Goal: Information Seeking & Learning: Learn about a topic

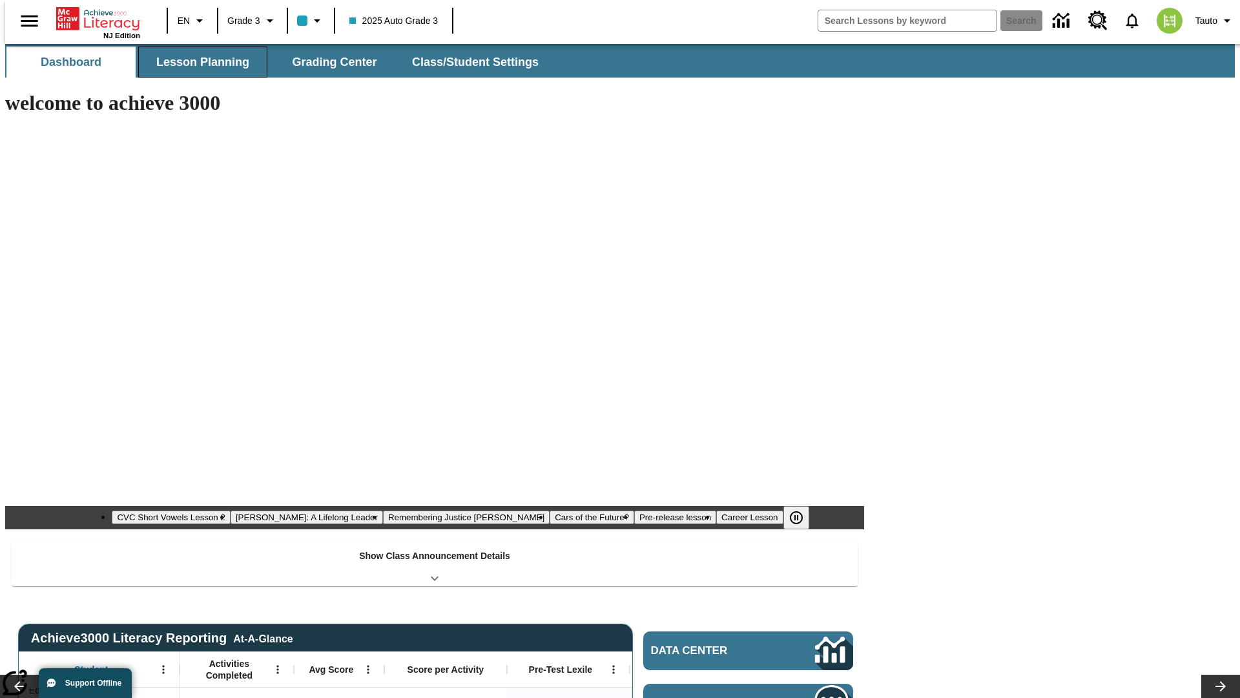
click at [198, 62] on button "Lesson Planning" at bounding box center [202, 62] width 129 height 31
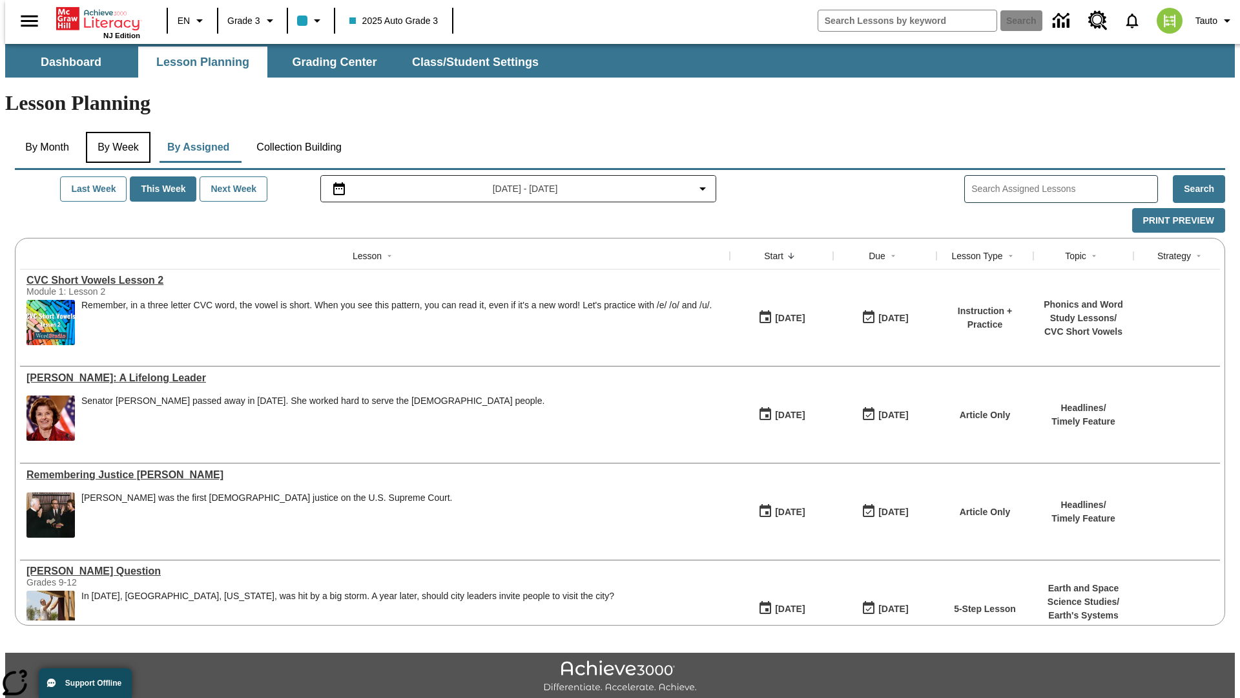
click at [116, 132] on button "By Week" at bounding box center [118, 147] width 65 height 31
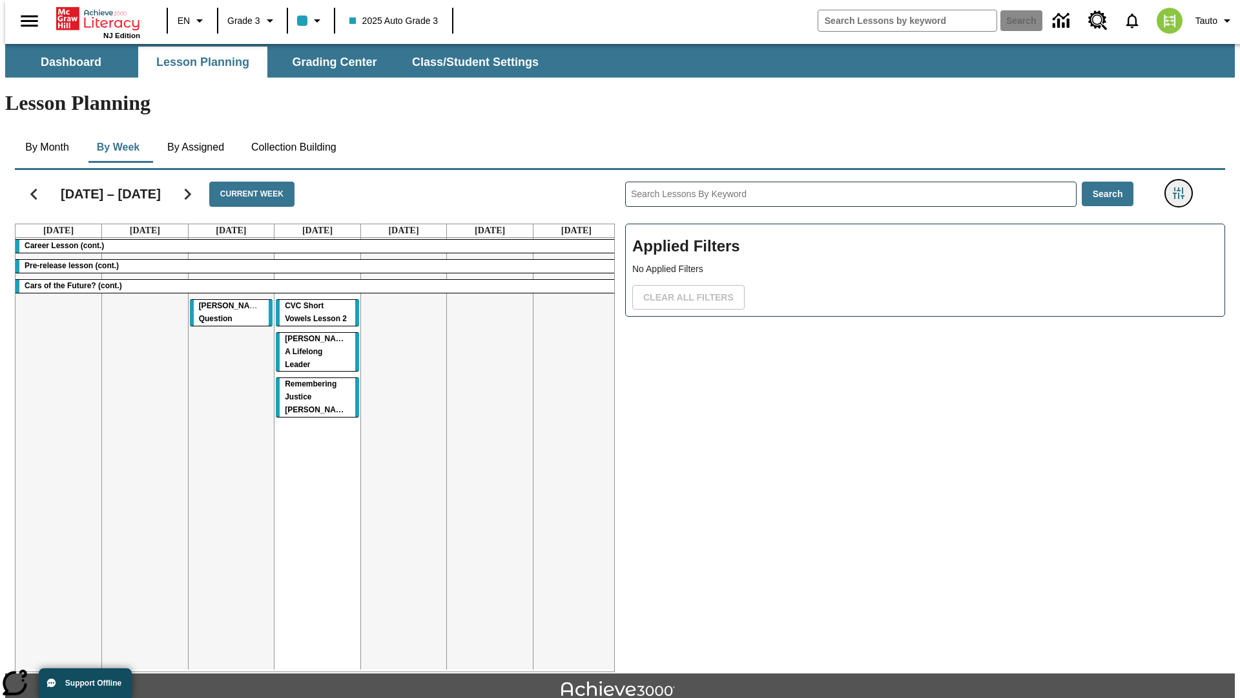
click at [1183, 187] on icon "Filters Side menu" at bounding box center [1179, 193] width 12 height 12
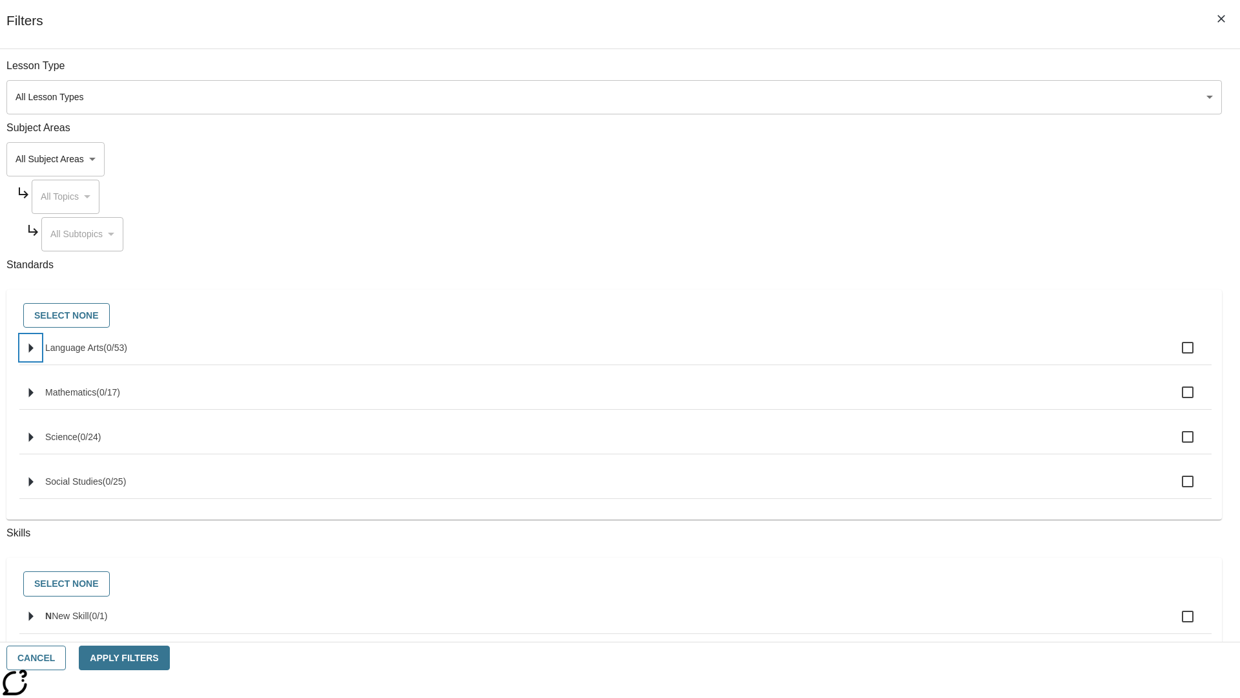
click at [34, 353] on icon "Select standards" at bounding box center [31, 348] width 5 height 10
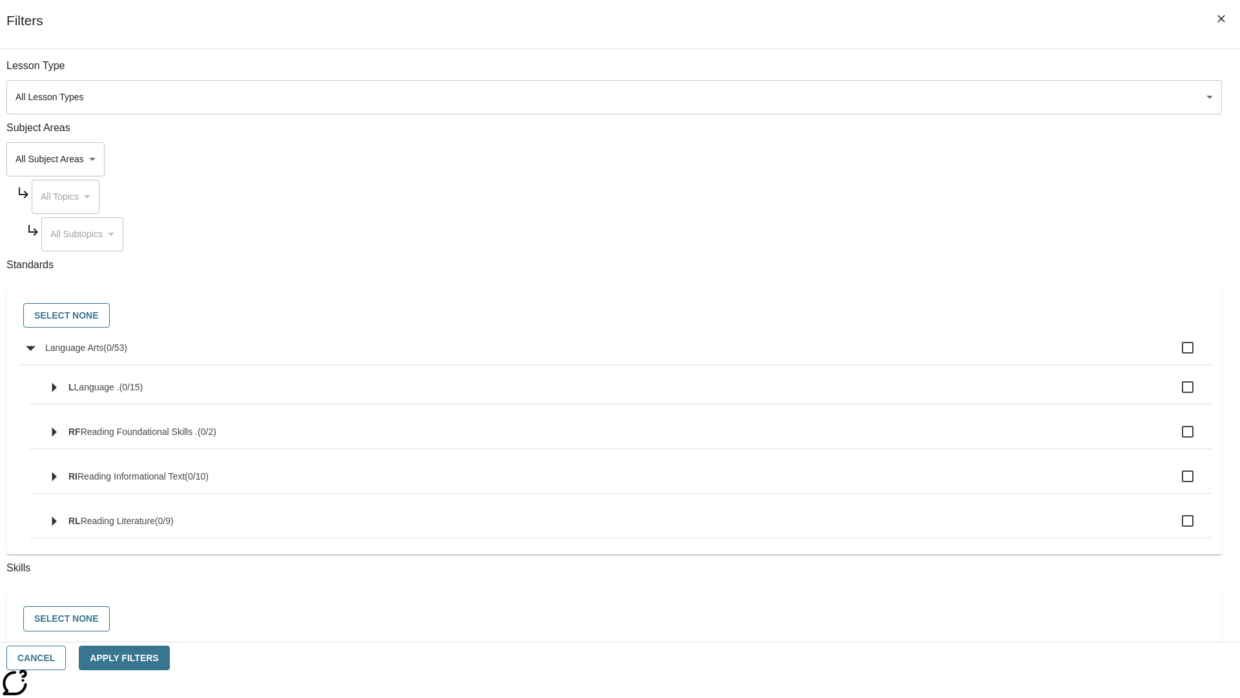
click at [939, 355] on label "Language Arts ( 0 / 53 )" at bounding box center [623, 347] width 1156 height 27
click at [1174, 355] on input "Language Arts ( 0 / 53 )" at bounding box center [1187, 347] width 27 height 27
checkbox input "true"
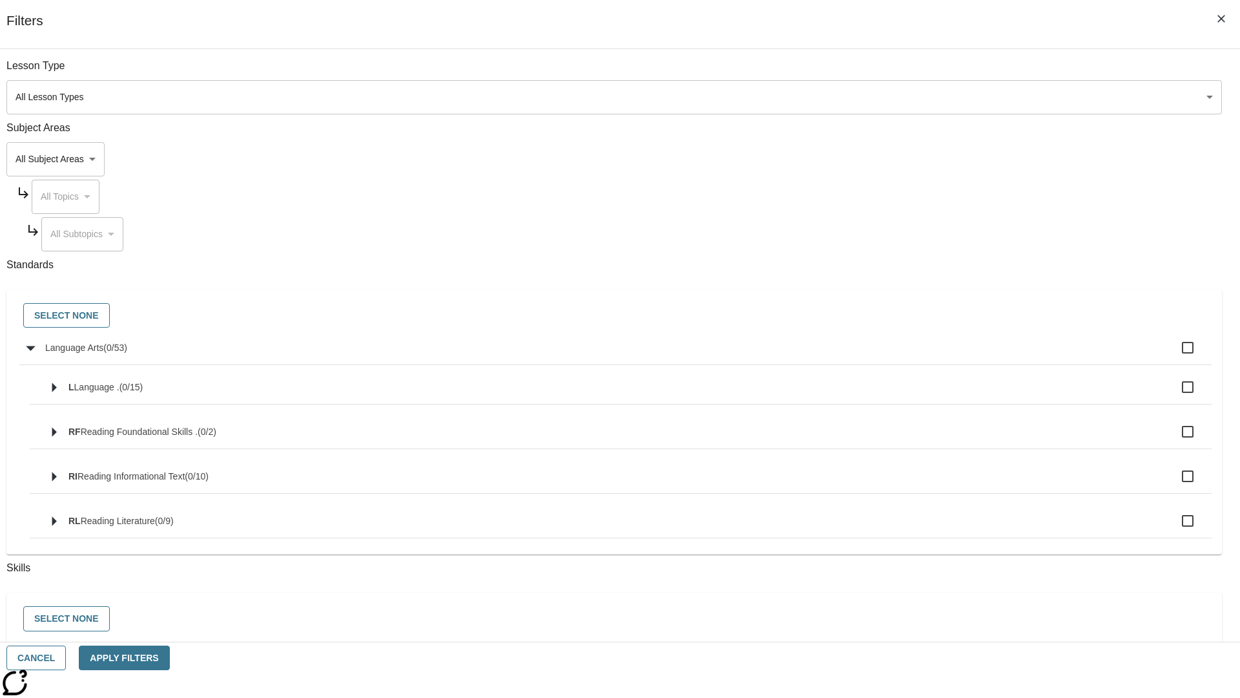
checkbox input "true"
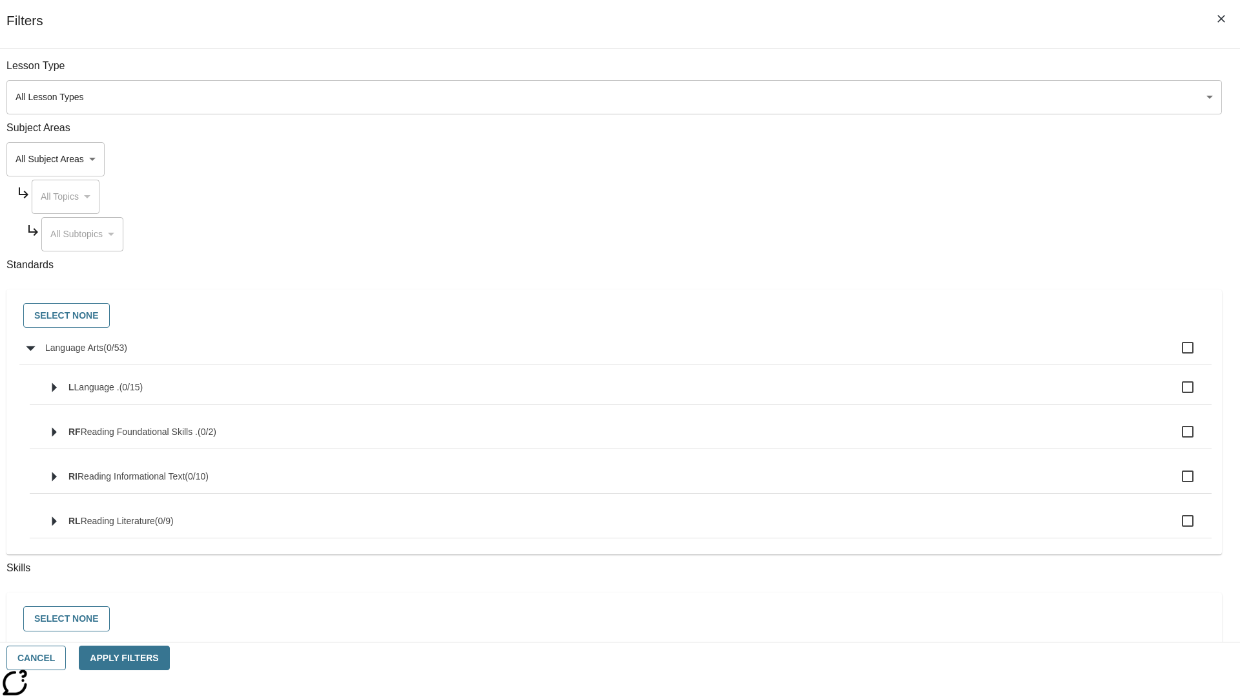
checkbox input "true"
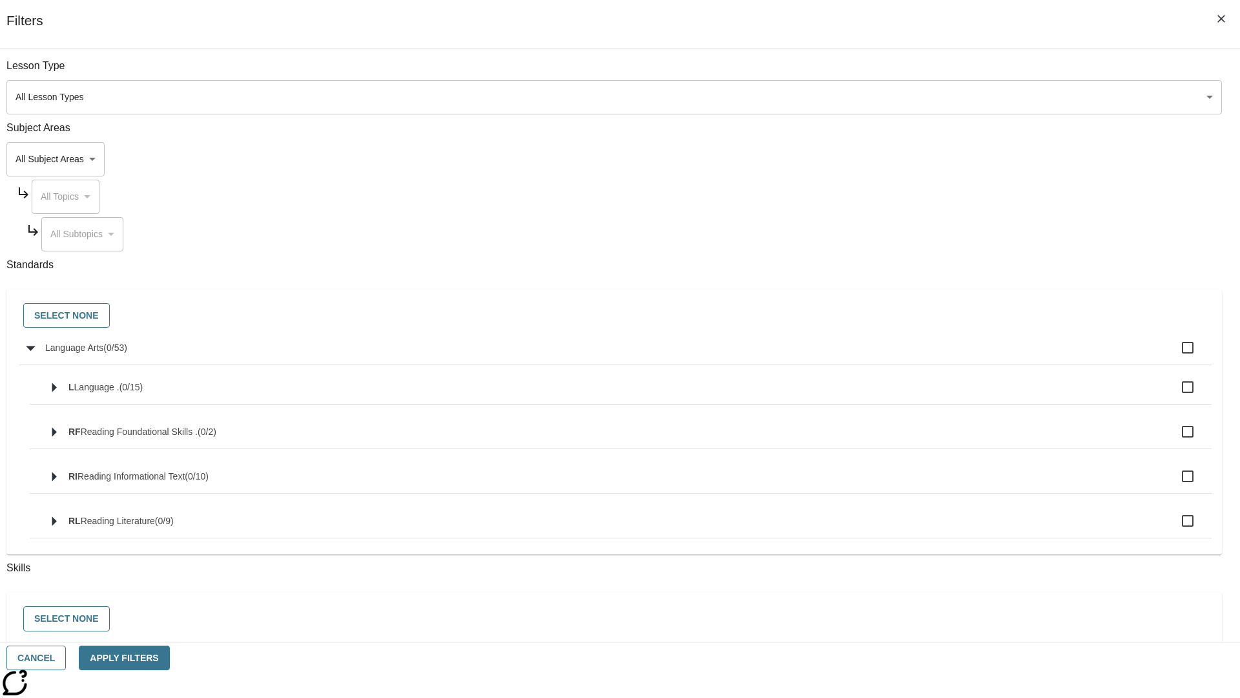
checkbox input "true"
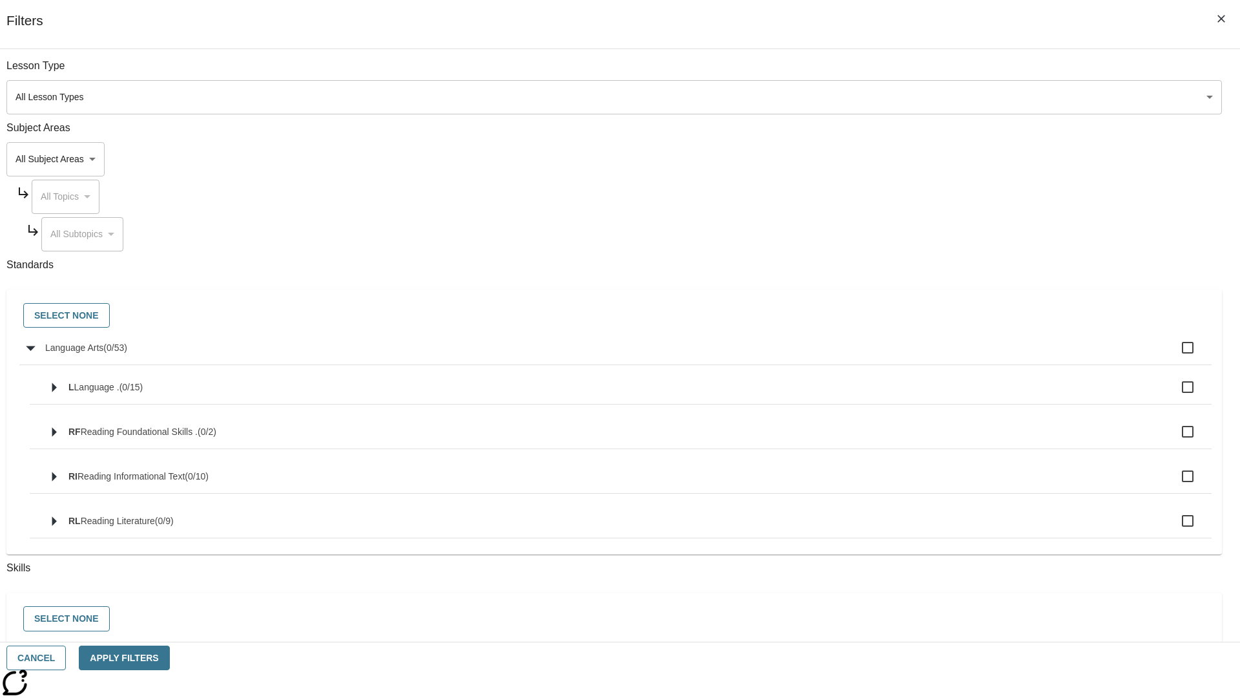
checkbox input "true"
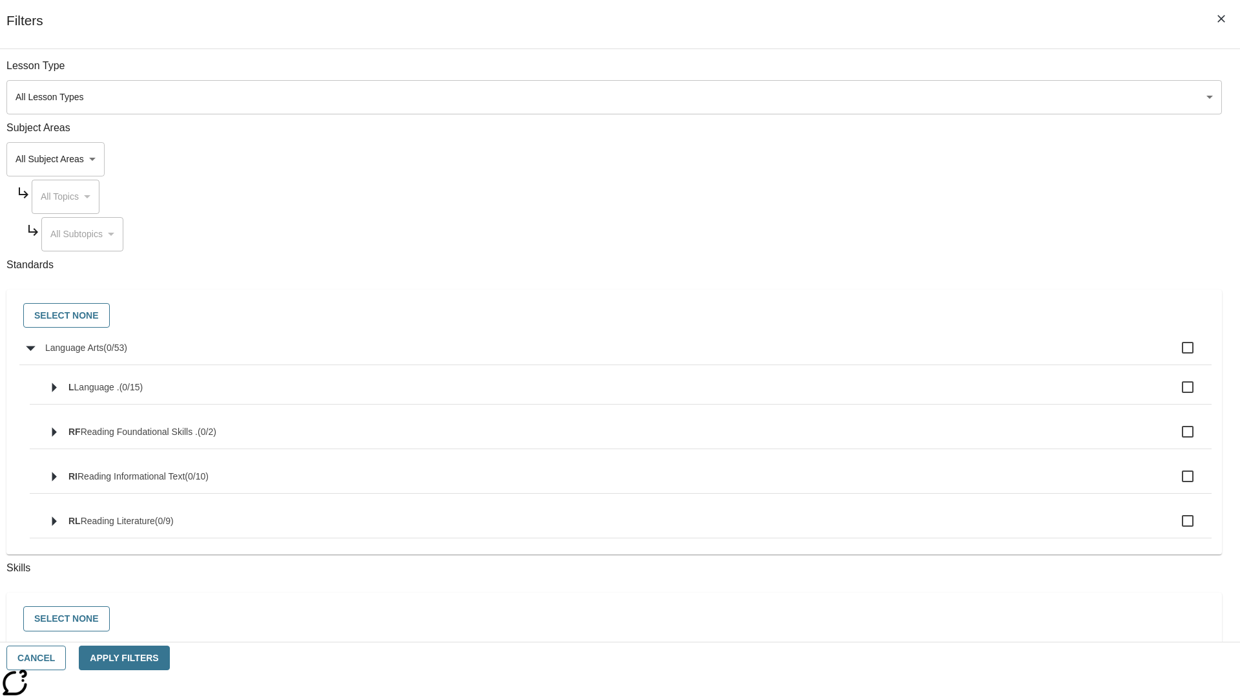
checkbox input "true"
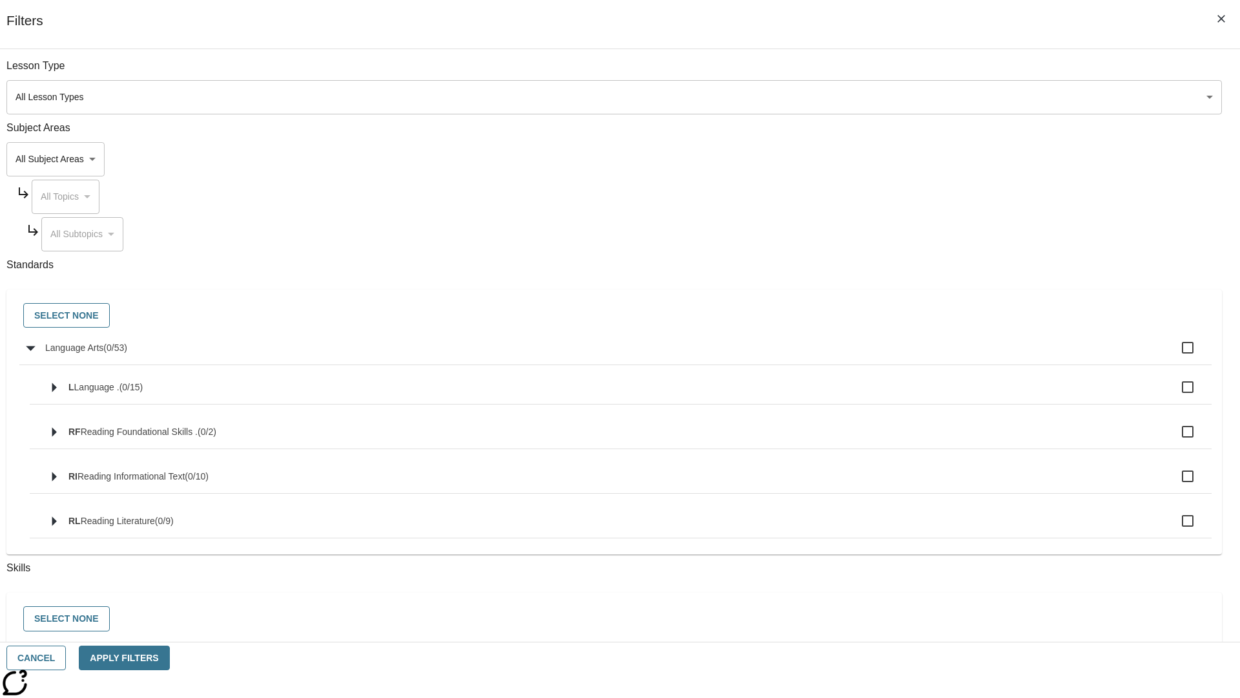
checkbox input "true"
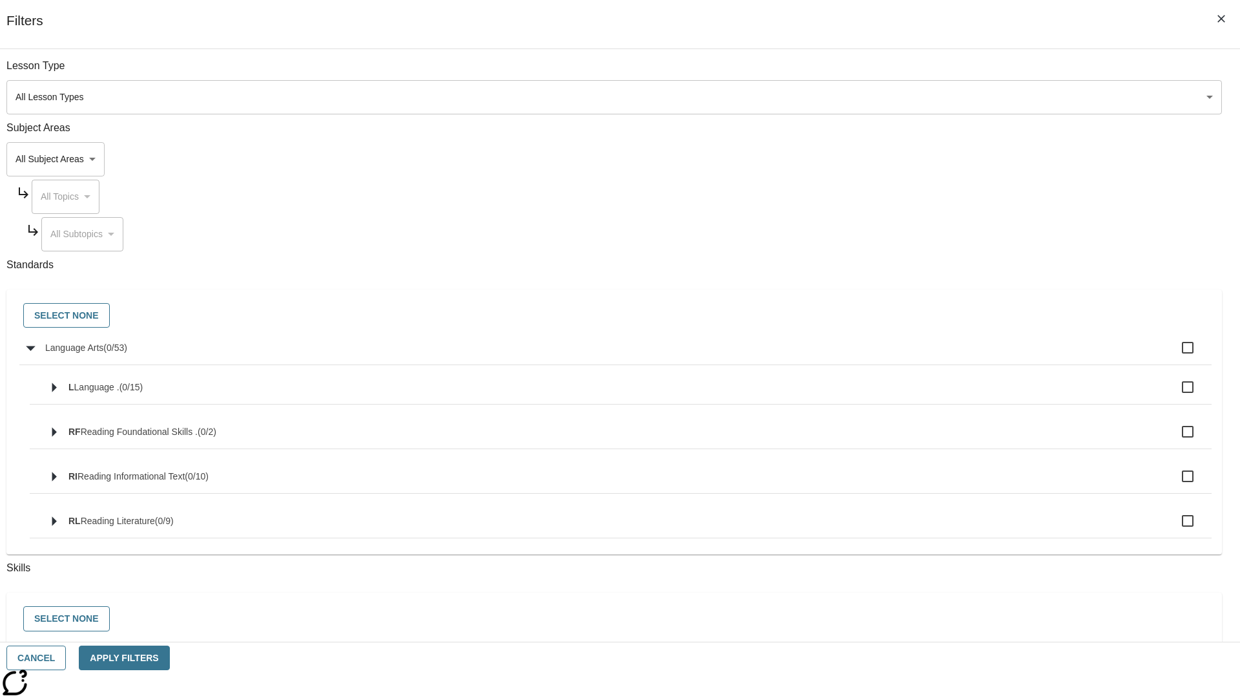
checkbox input "true"
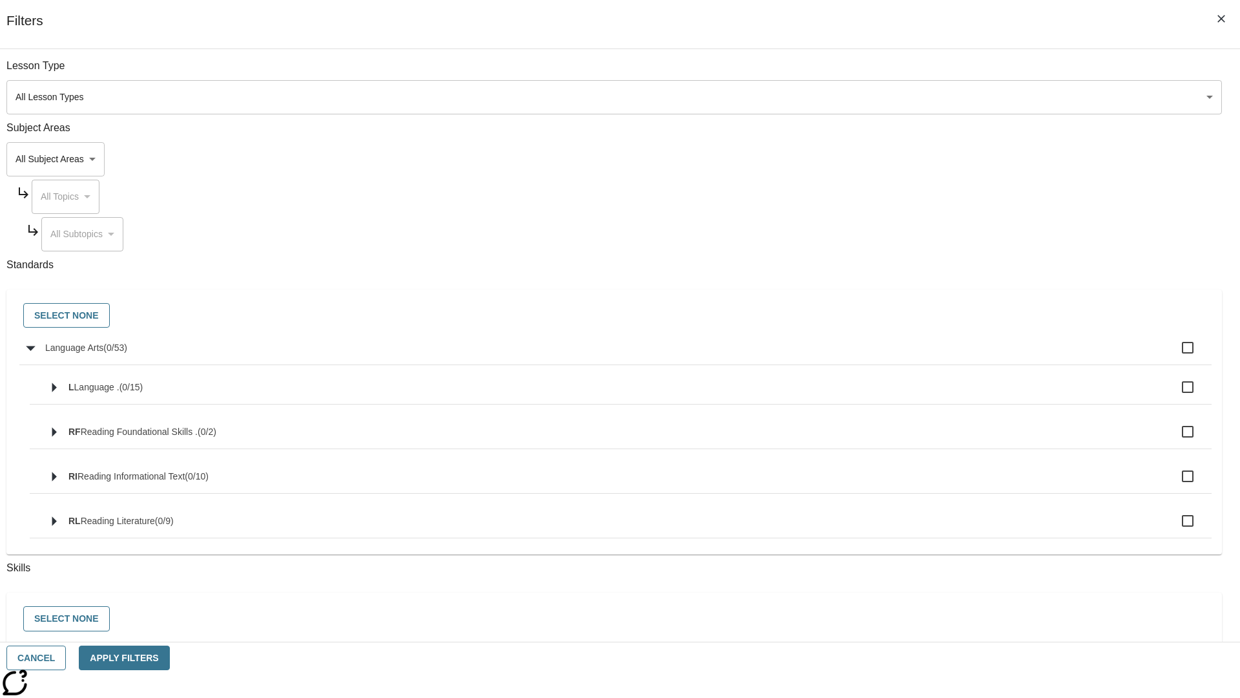
checkbox input "true"
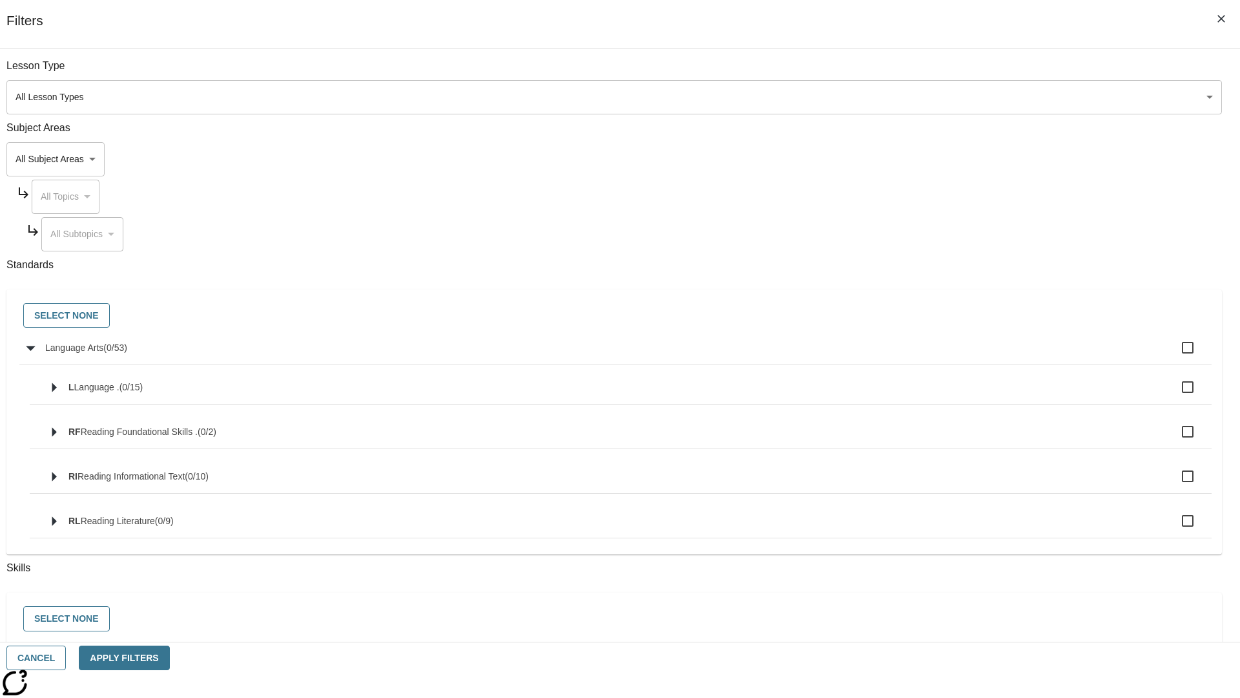
checkbox input "true"
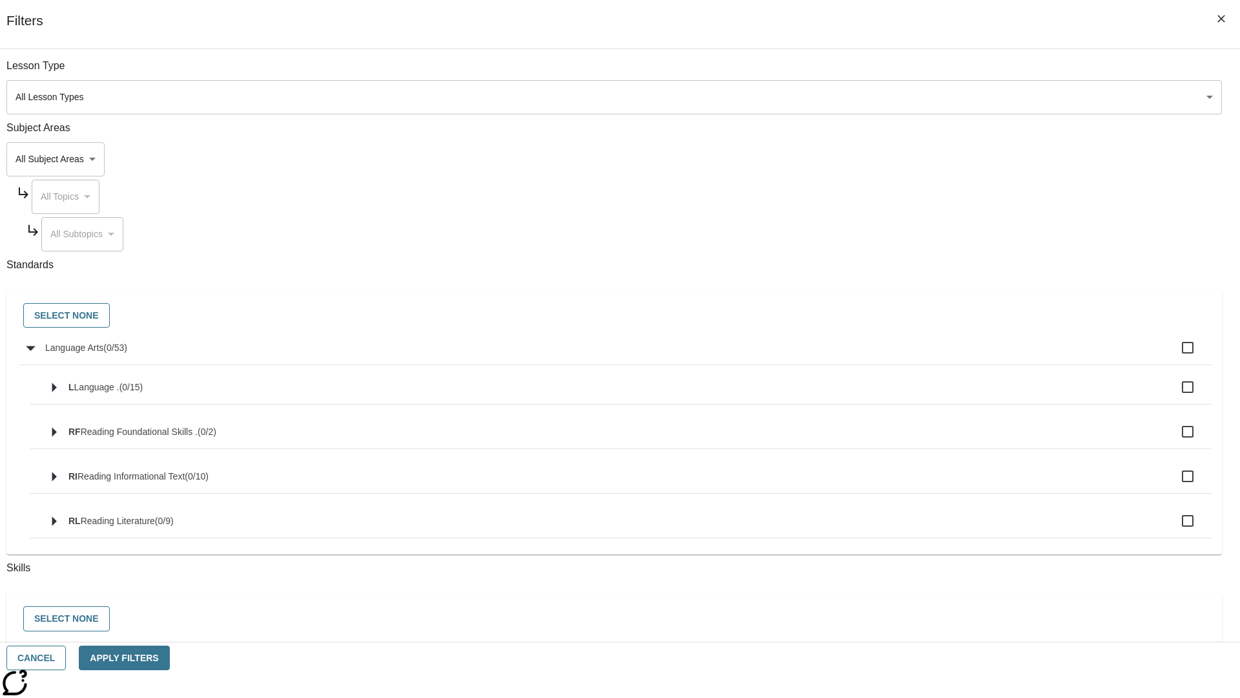
checkbox input "true"
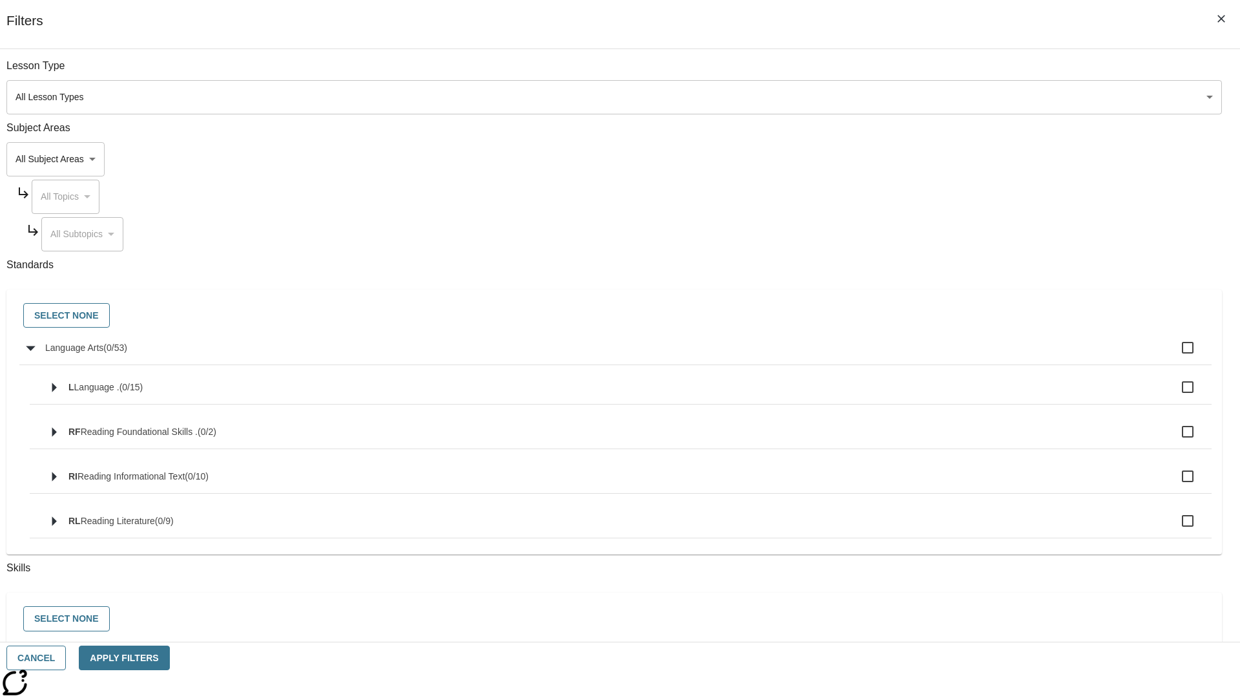
checkbox input "true"
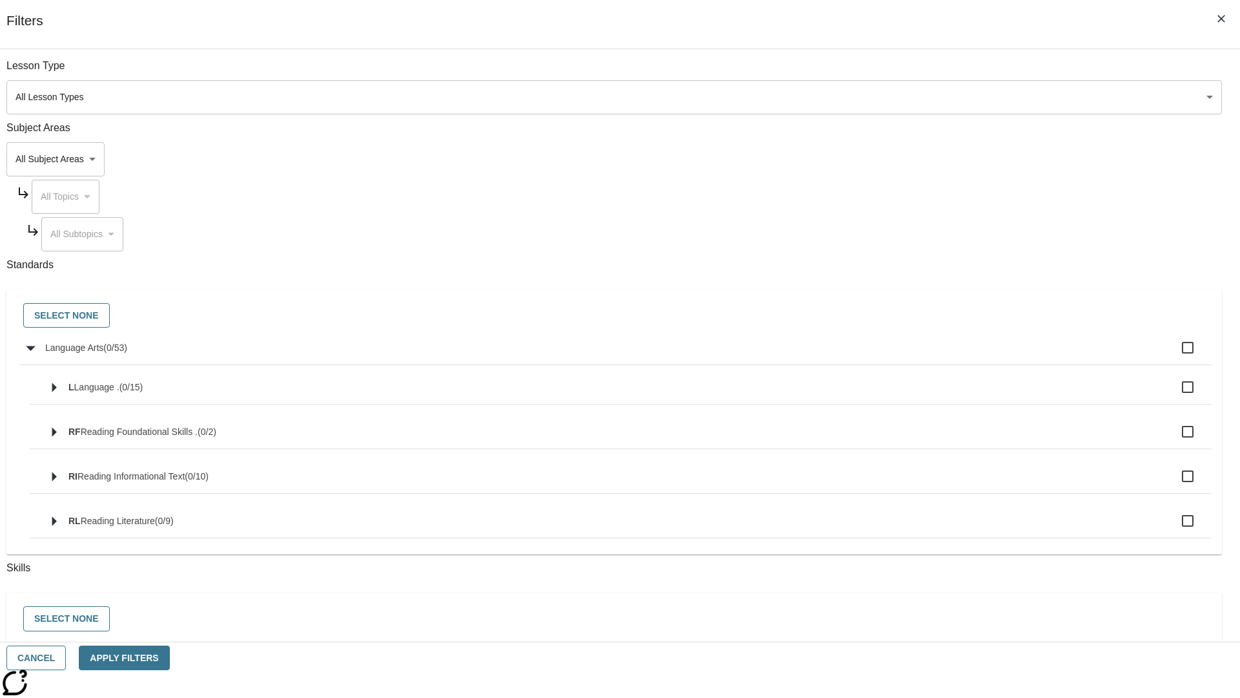
checkbox input "true"
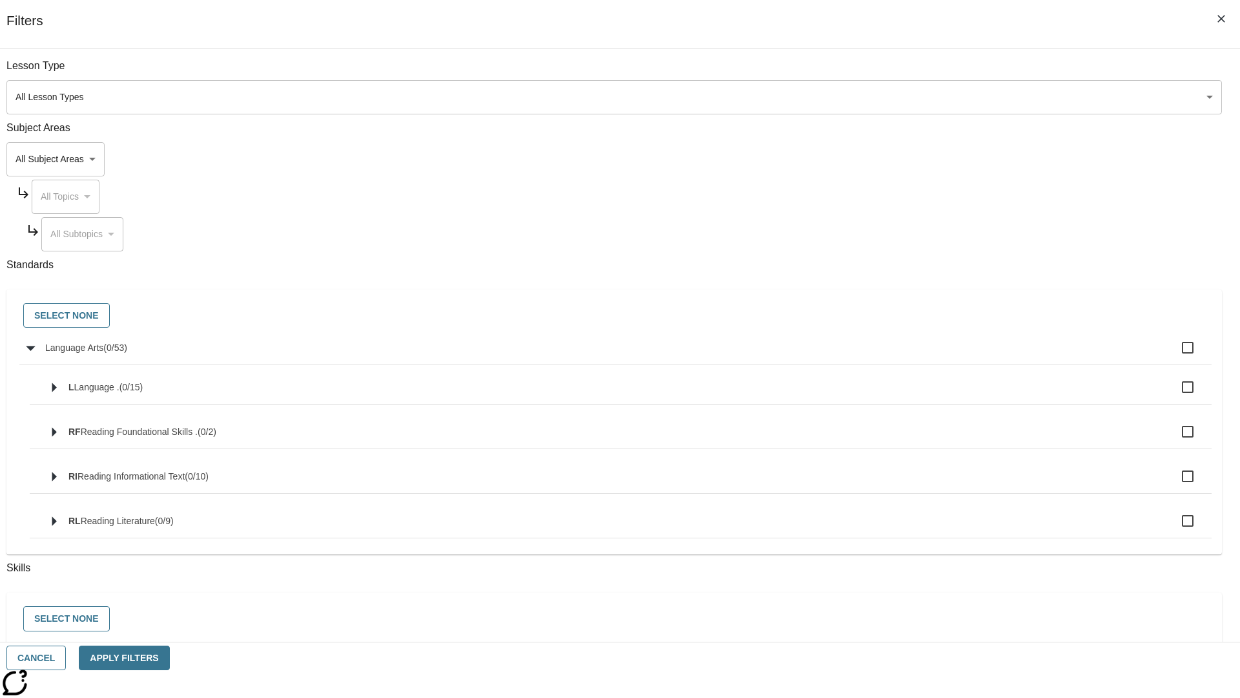
checkbox input "true"
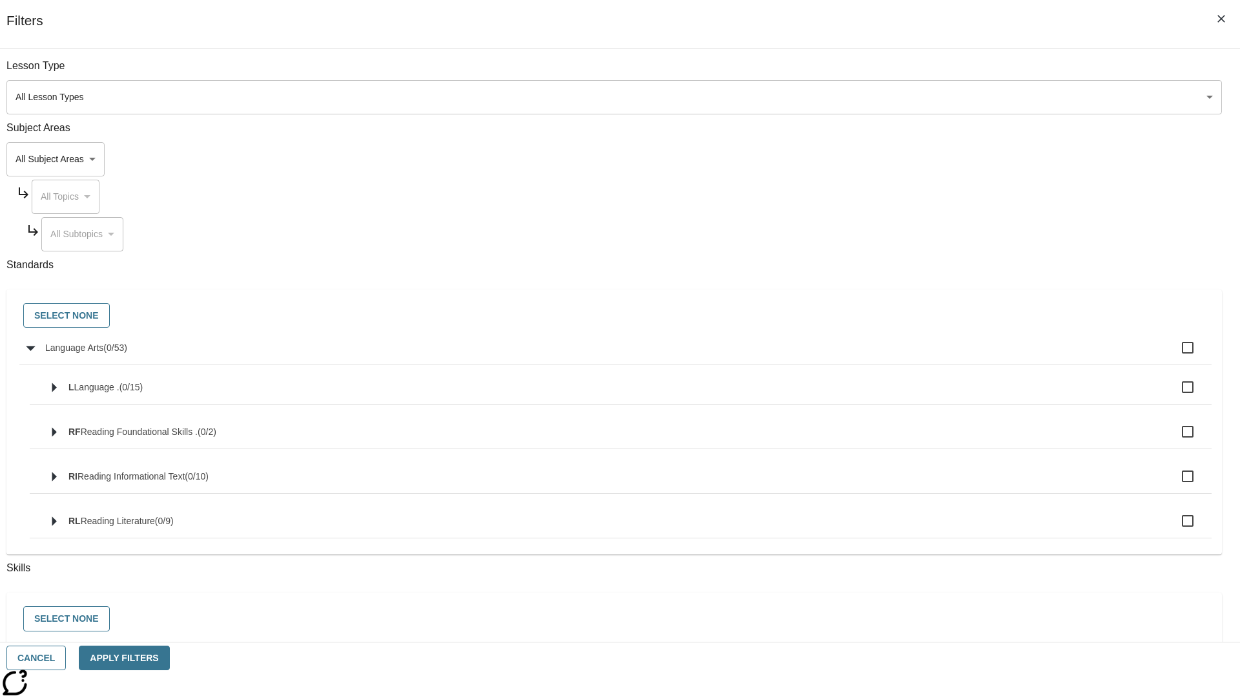
checkbox input "true"
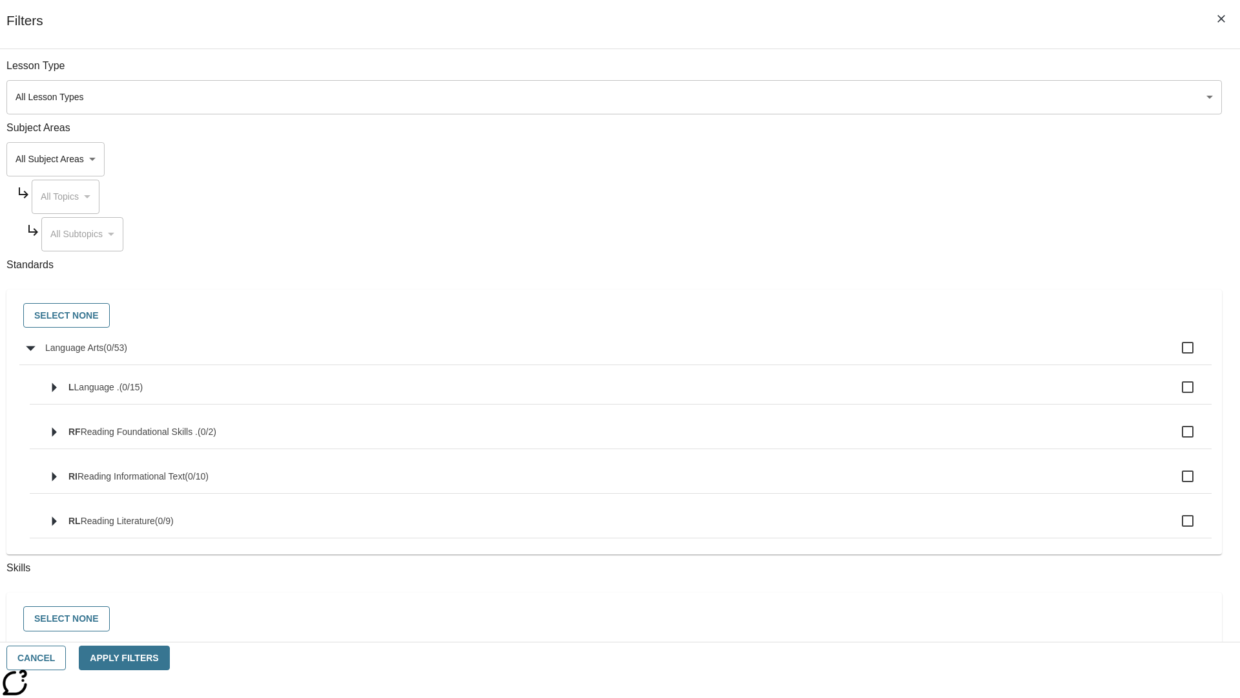
checkbox input "true"
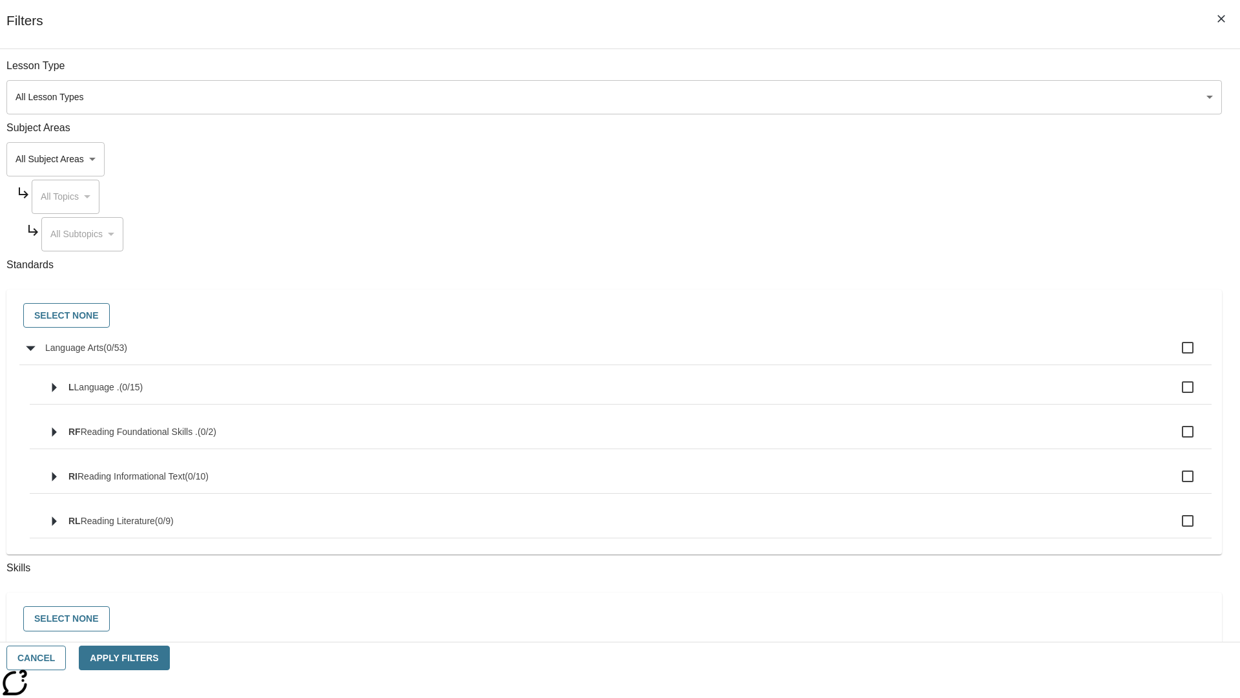
checkbox input "true"
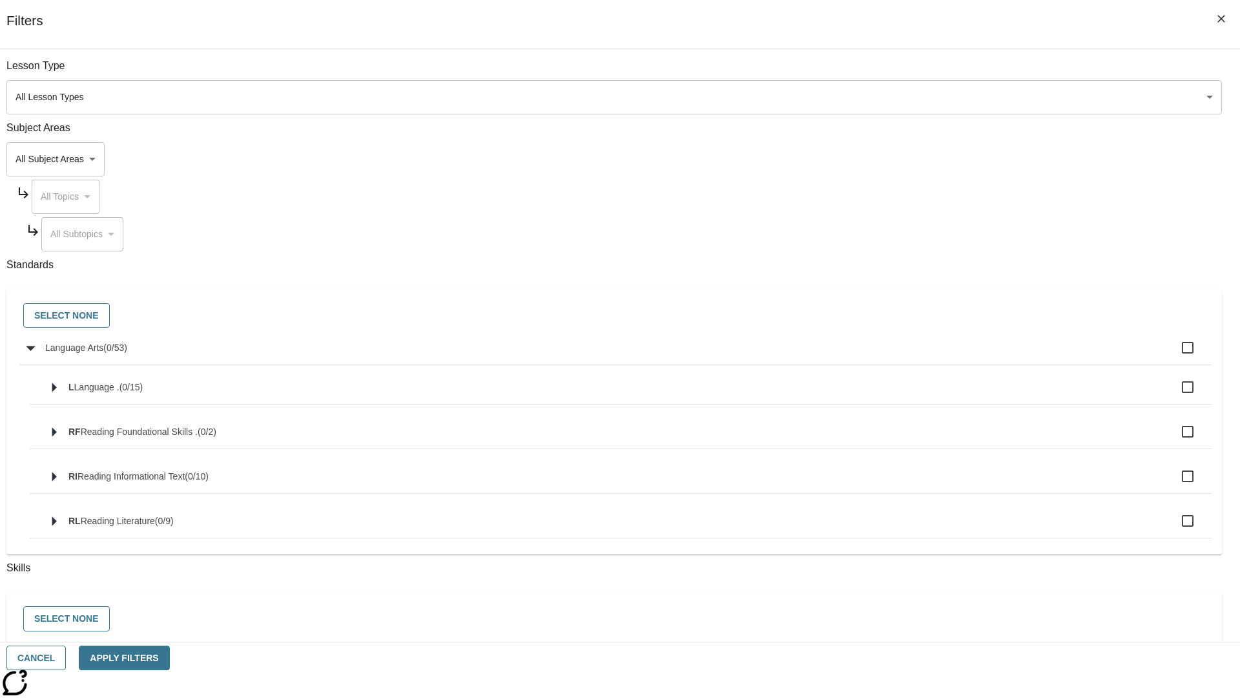
checkbox input "true"
click at [110, 316] on button "Select None" at bounding box center [66, 315] width 87 height 25
checkbox input "false"
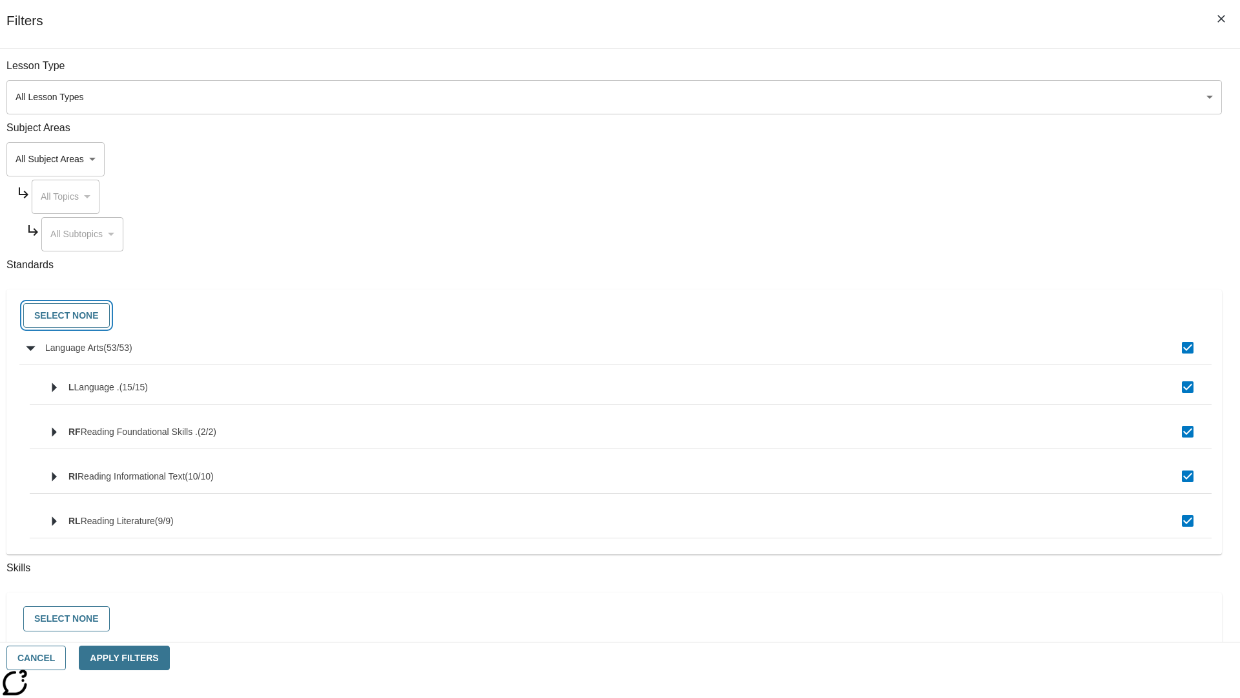
checkbox input "false"
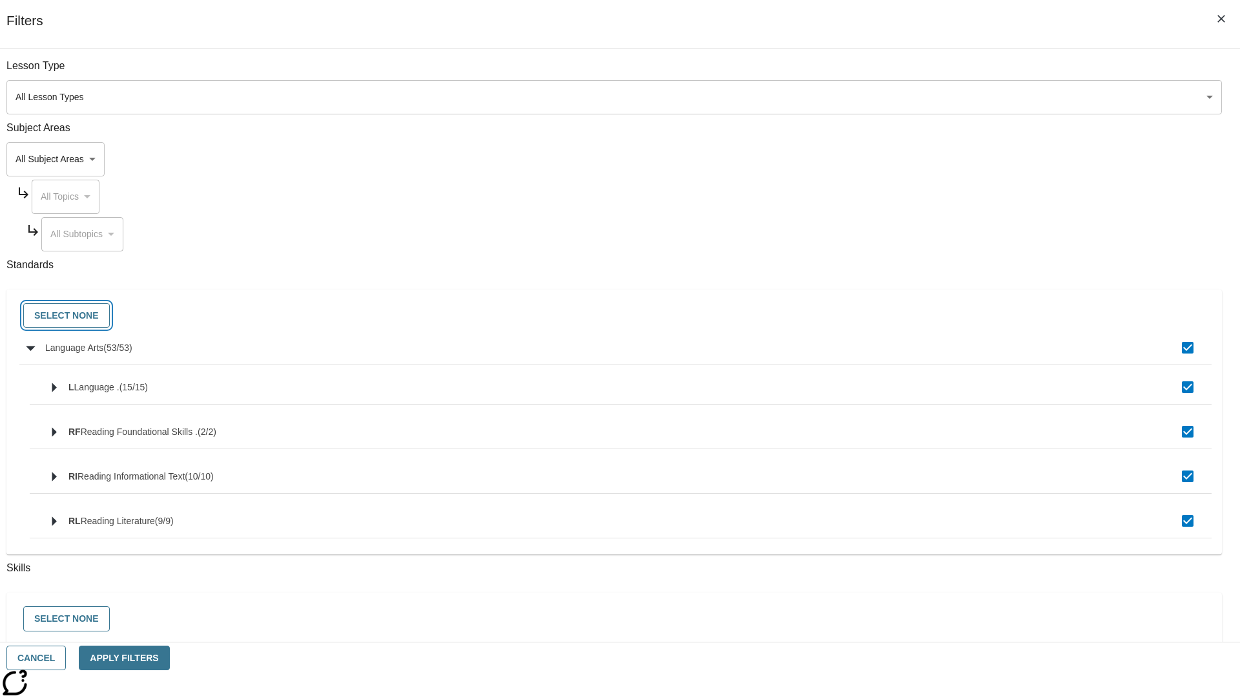
checkbox input "false"
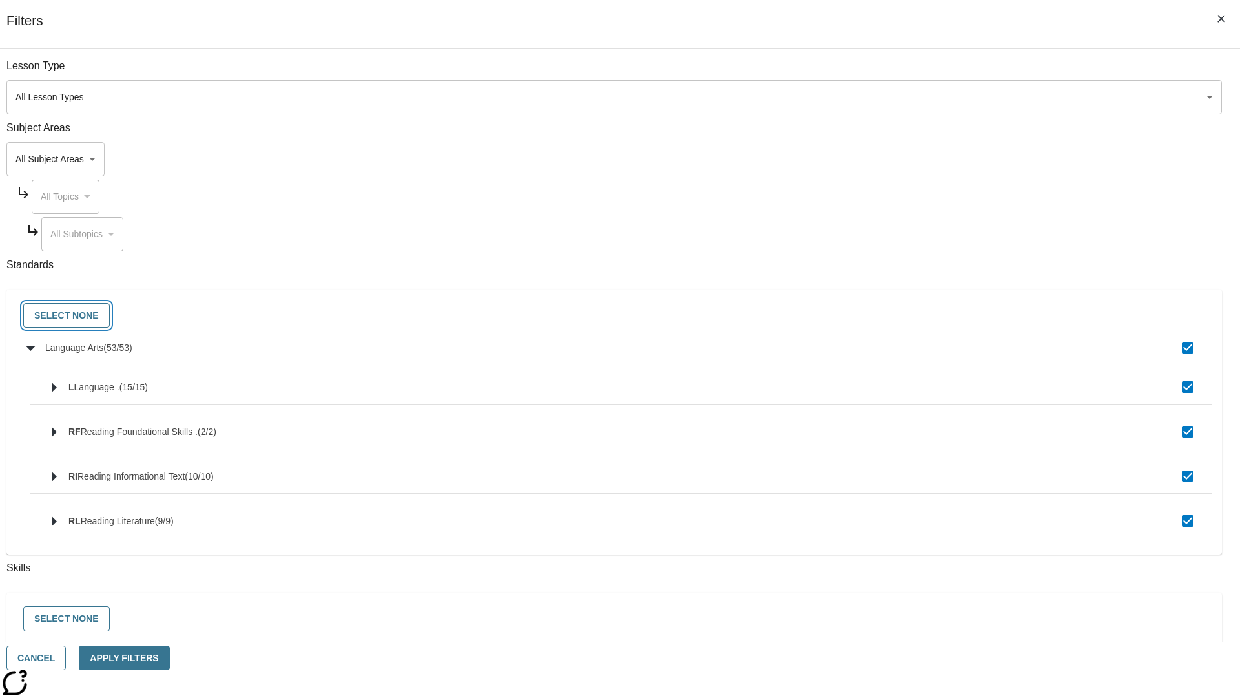
checkbox input "false"
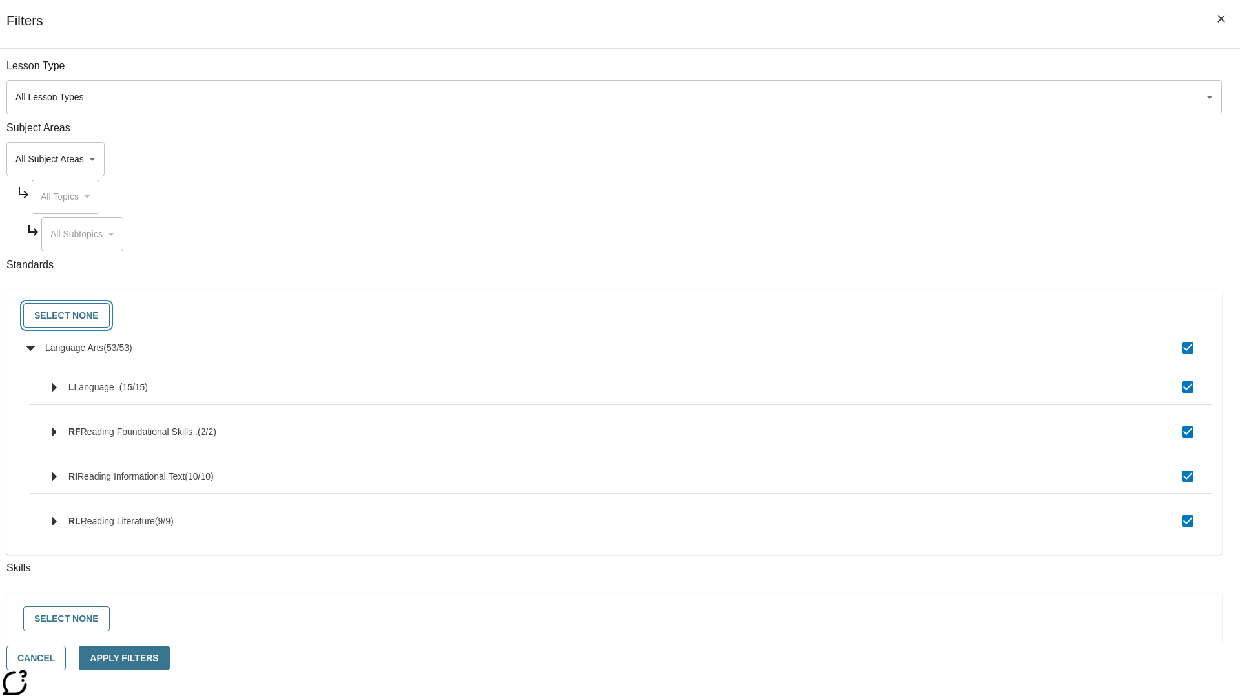
checkbox input "false"
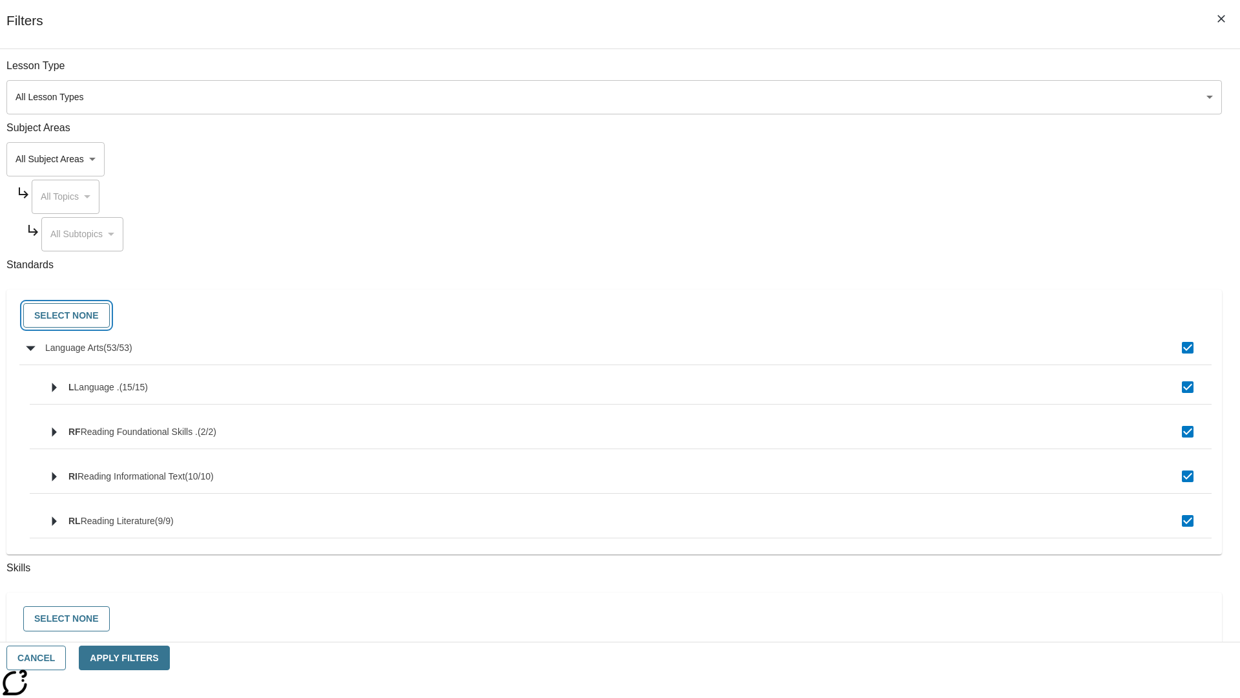
checkbox input "false"
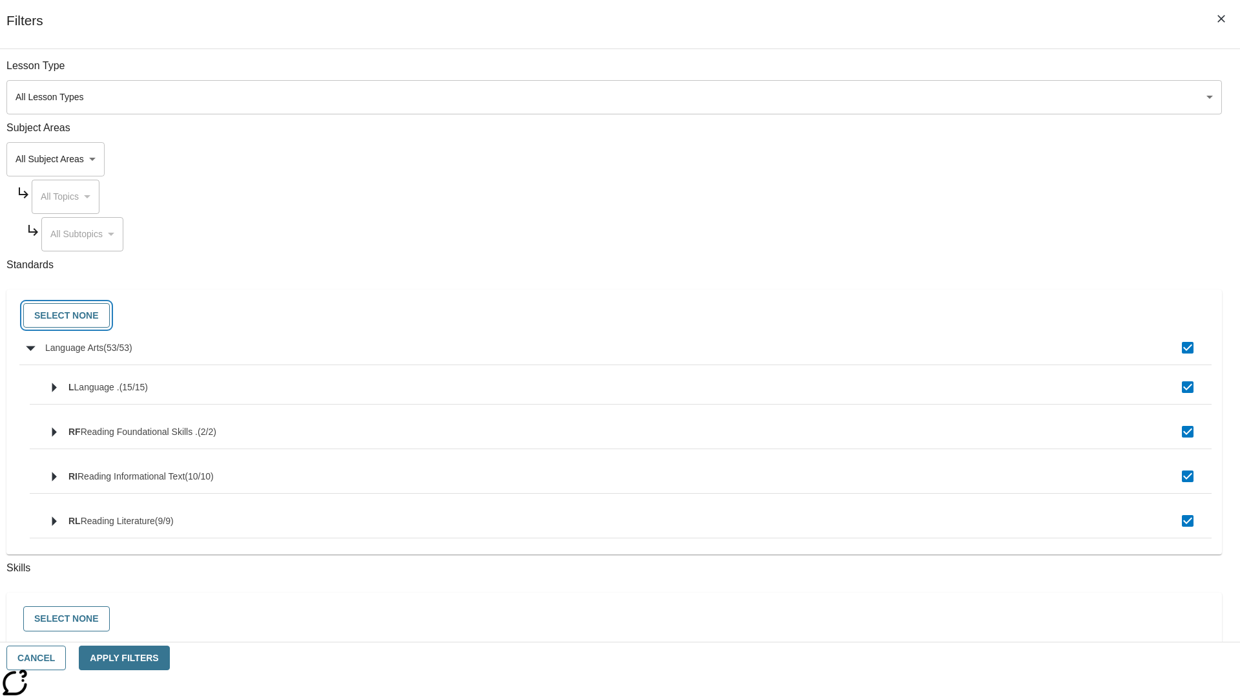
checkbox input "false"
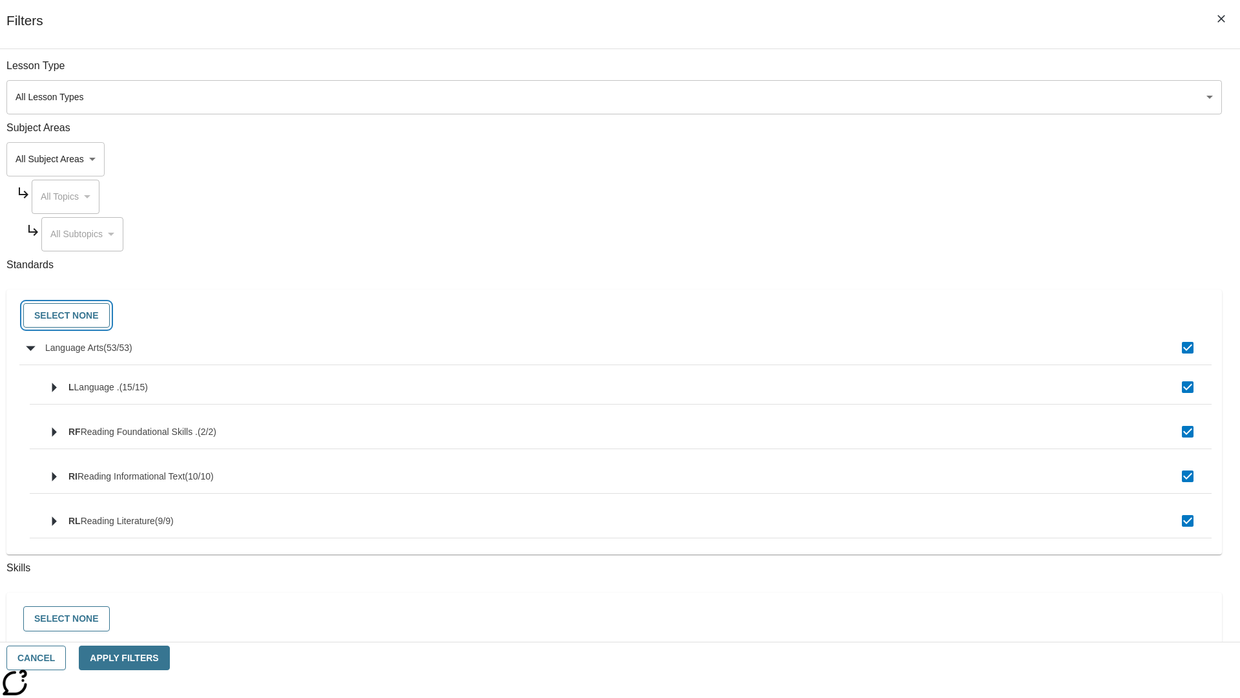
checkbox input "false"
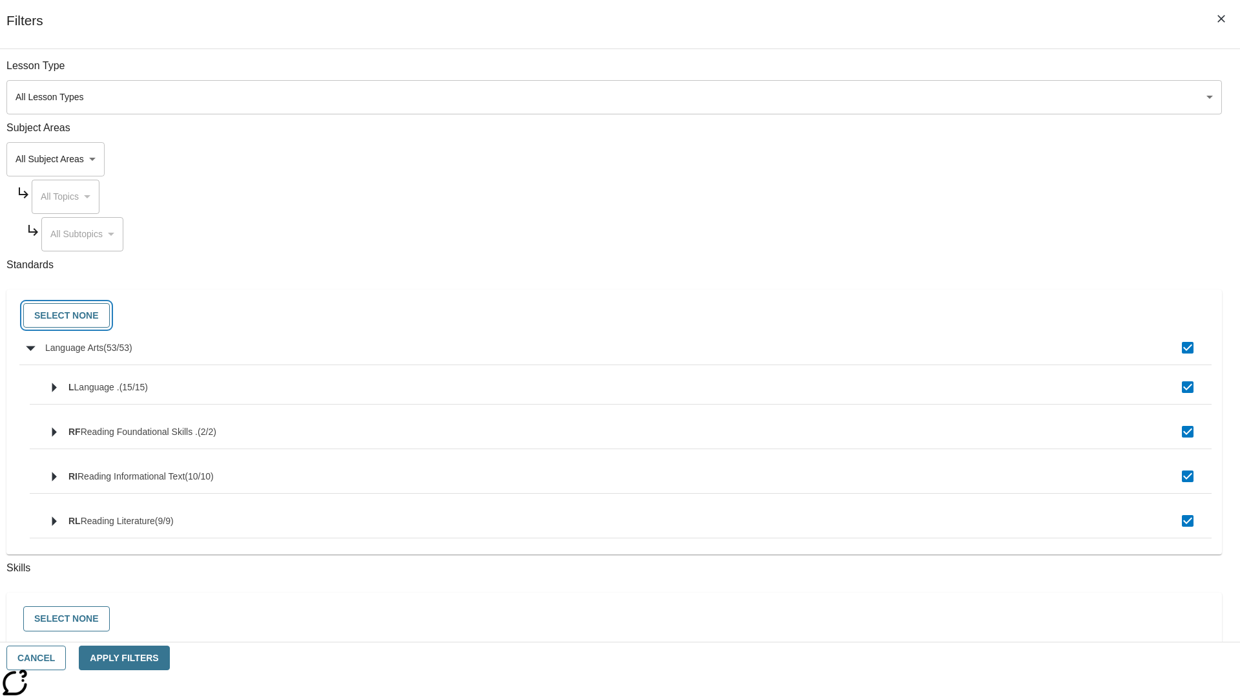
checkbox input "false"
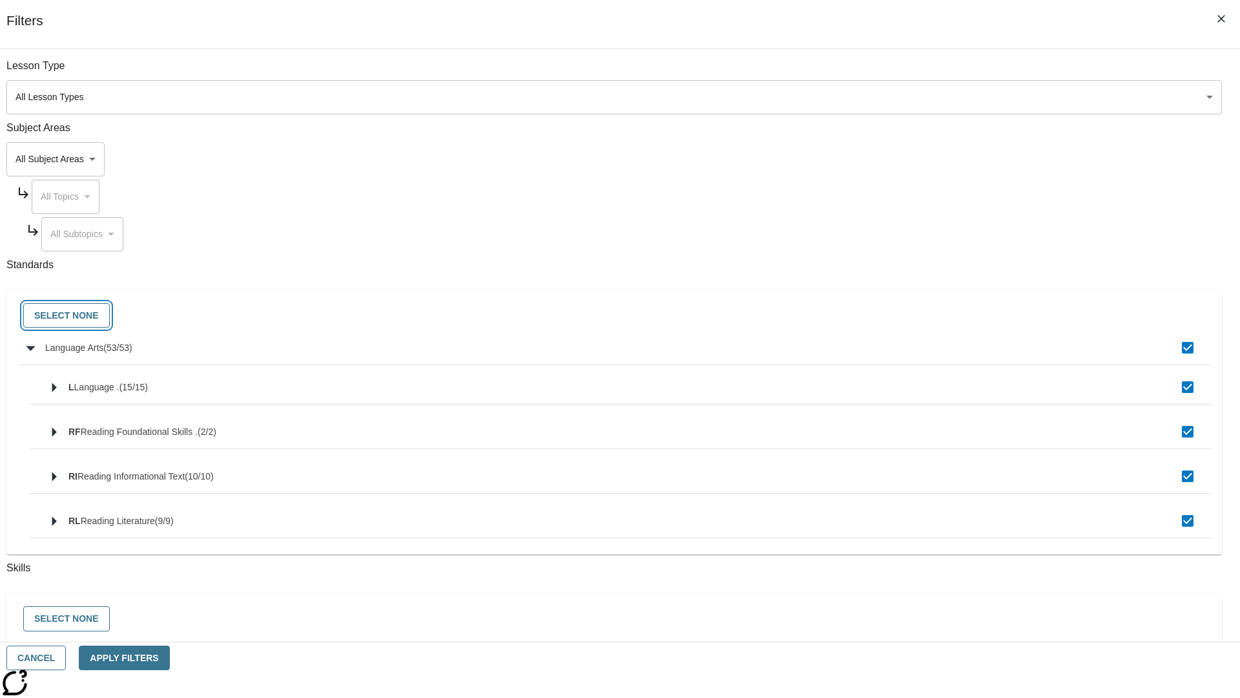
checkbox input "false"
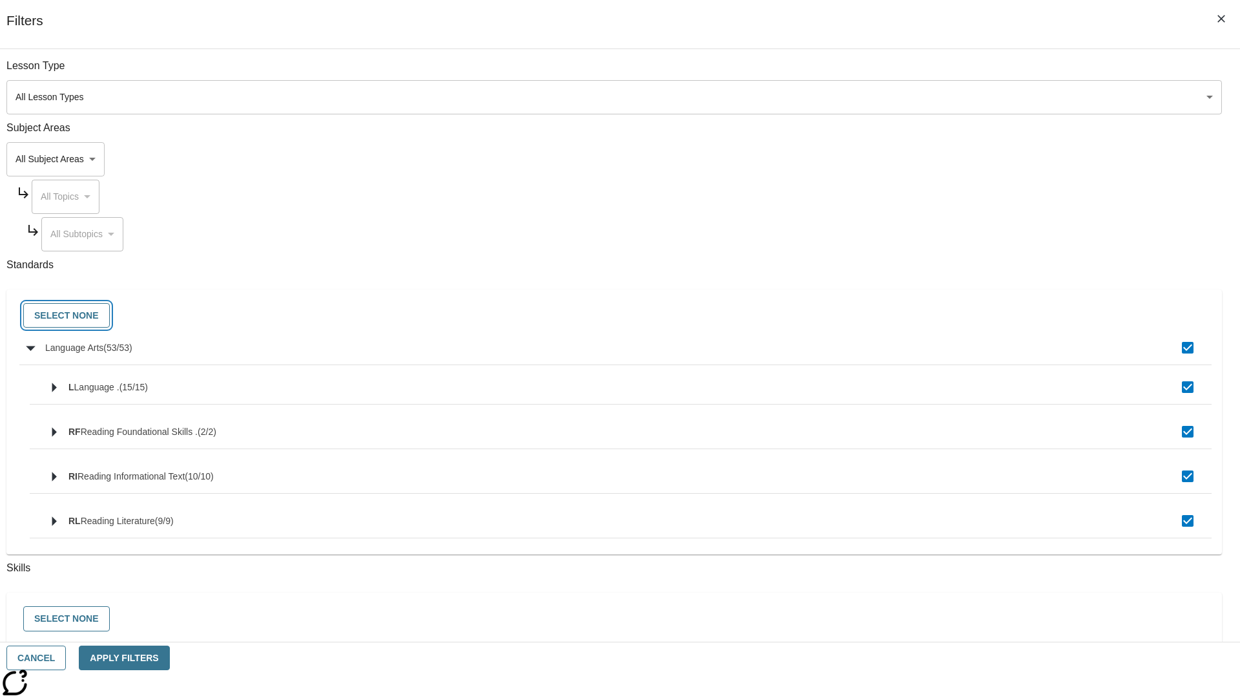
checkbox input "false"
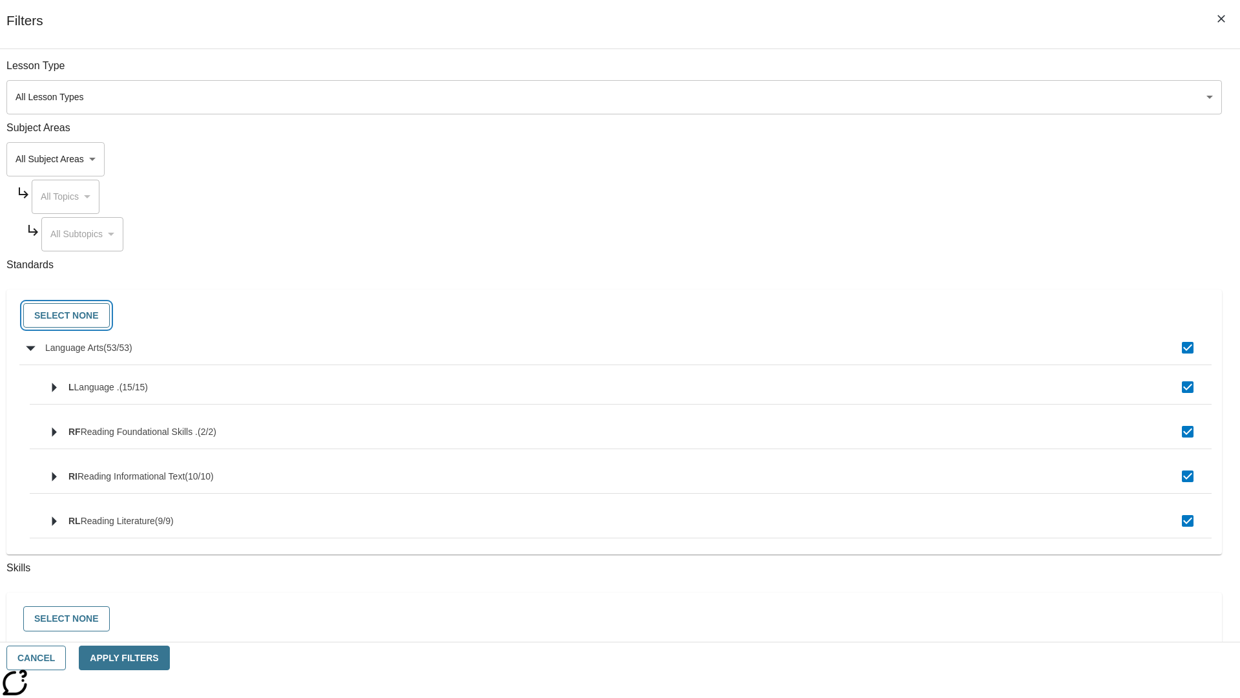
checkbox input "false"
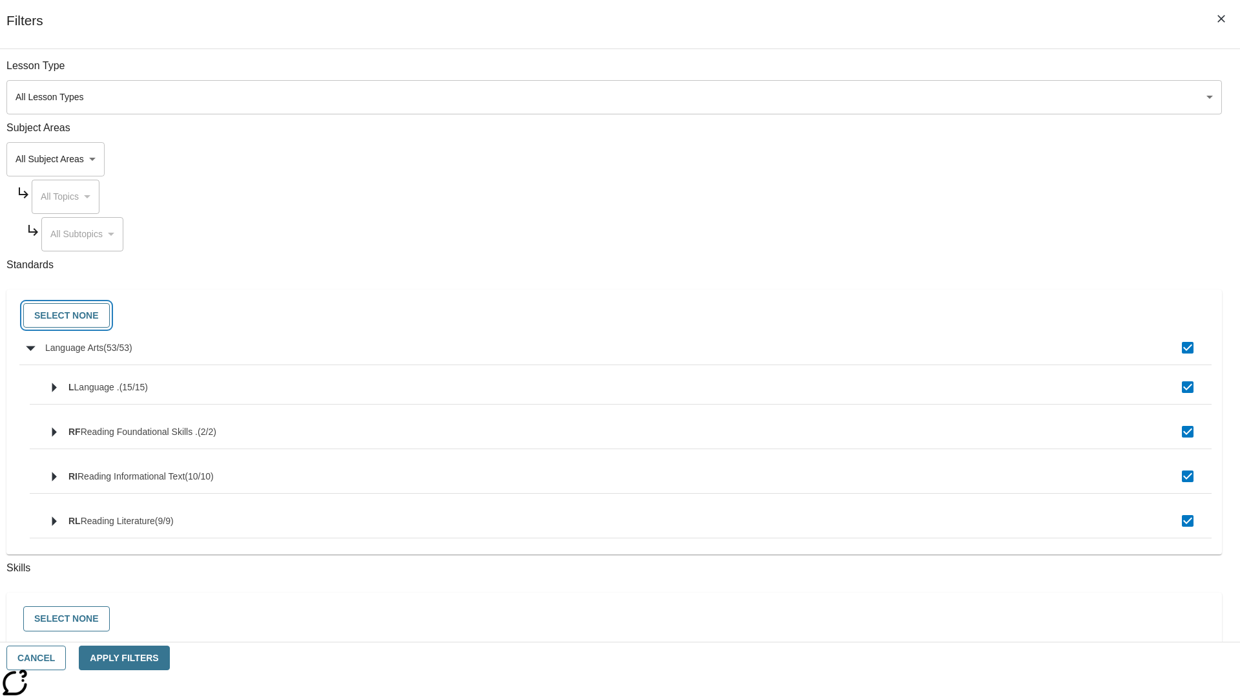
checkbox input "false"
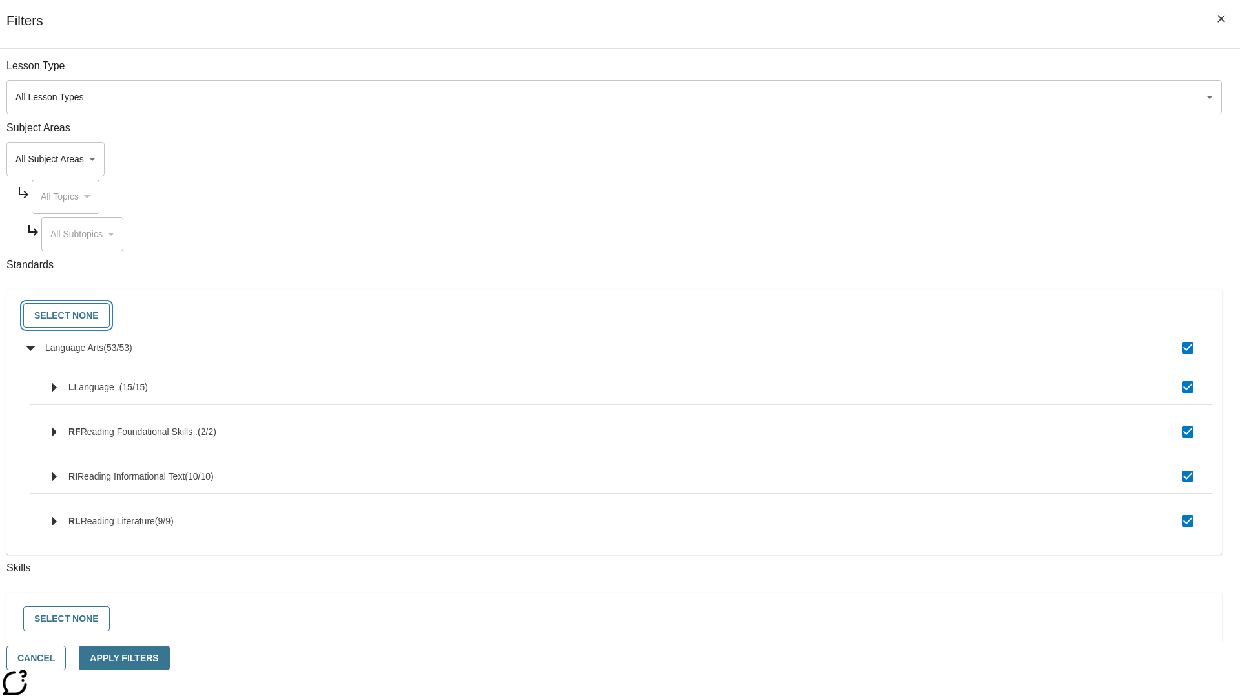
checkbox input "false"
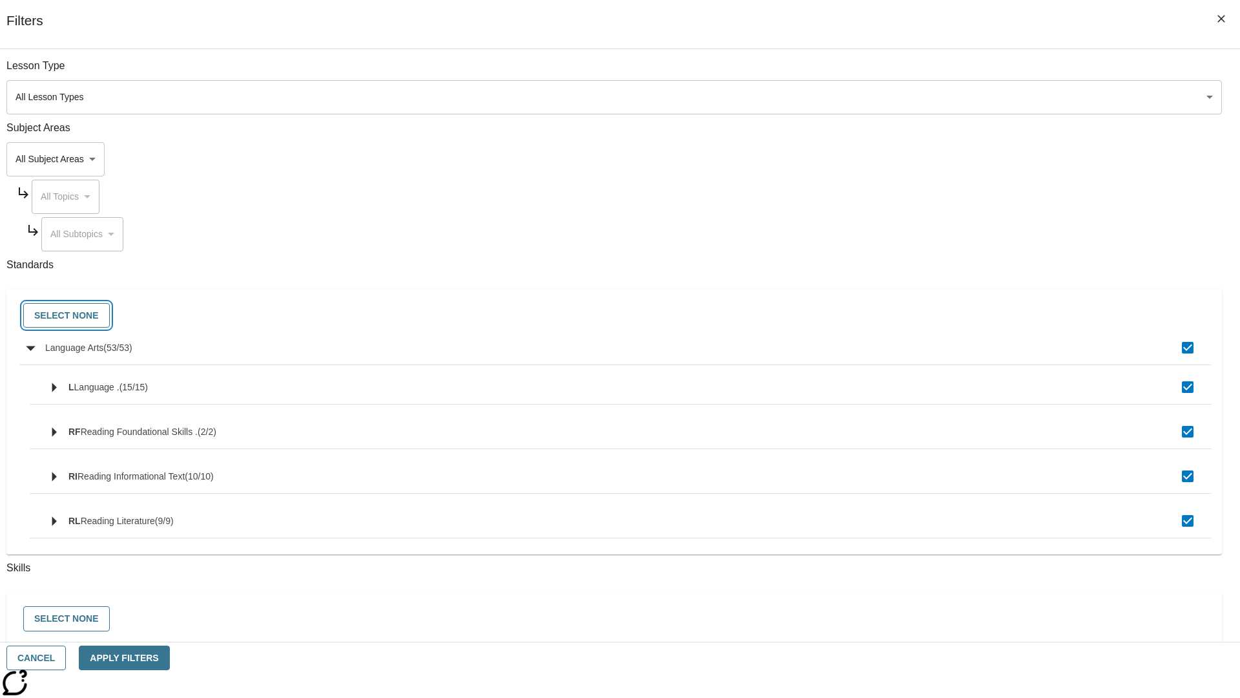
checkbox input "false"
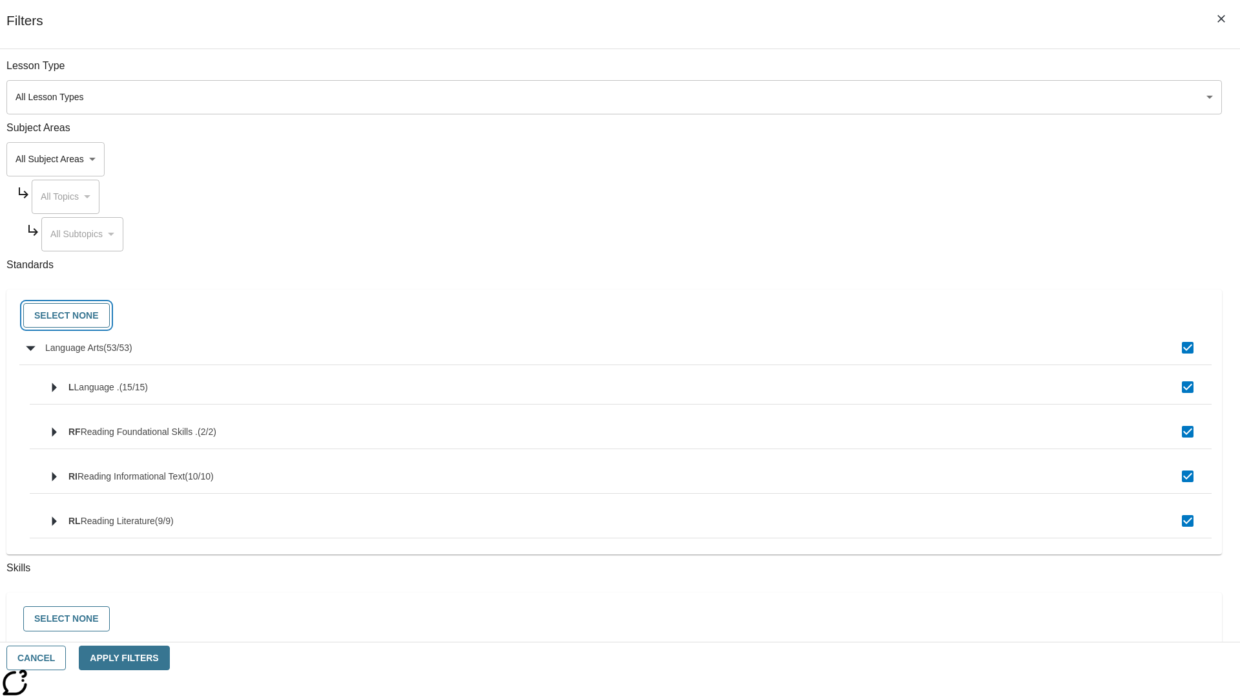
checkbox input "false"
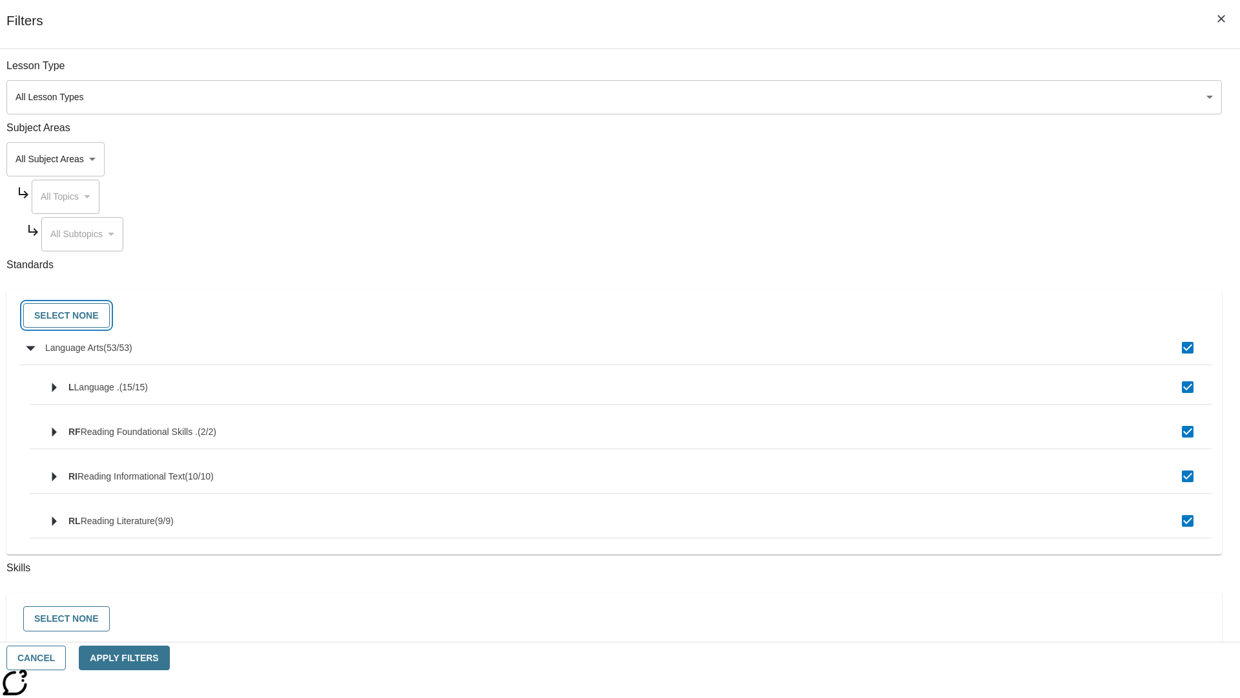
checkbox input "false"
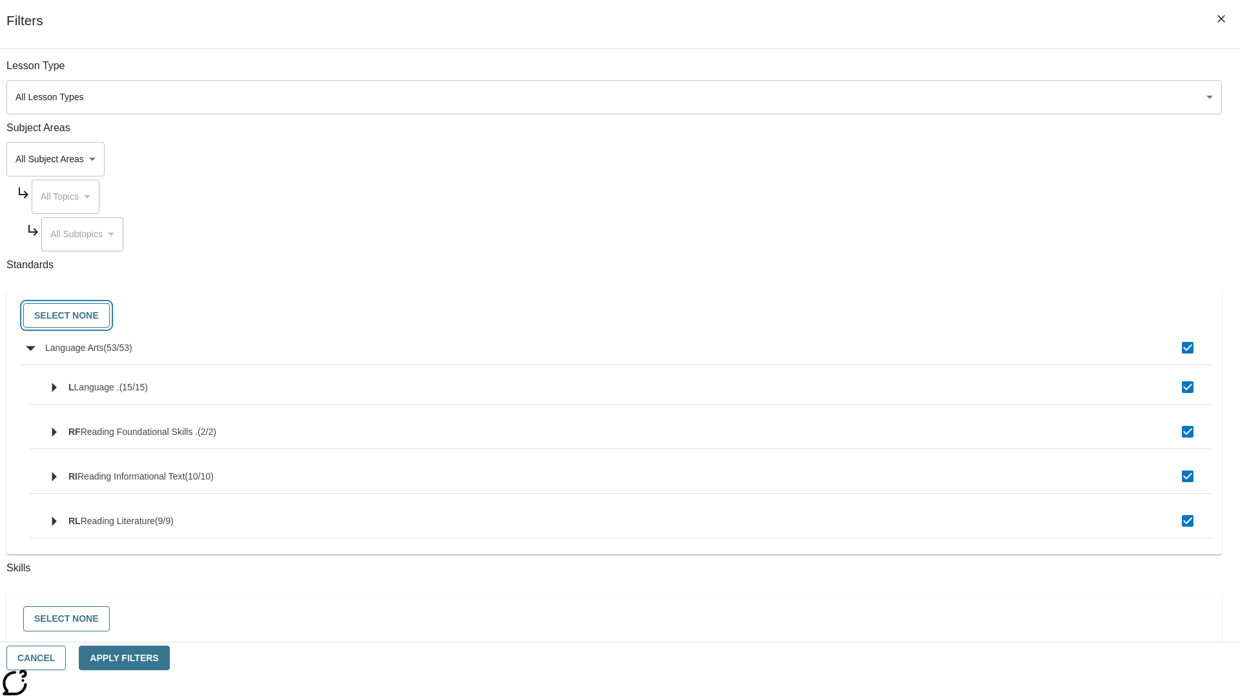
checkbox input "false"
click at [66, 658] on button "Cancel" at bounding box center [35, 657] width 59 height 25
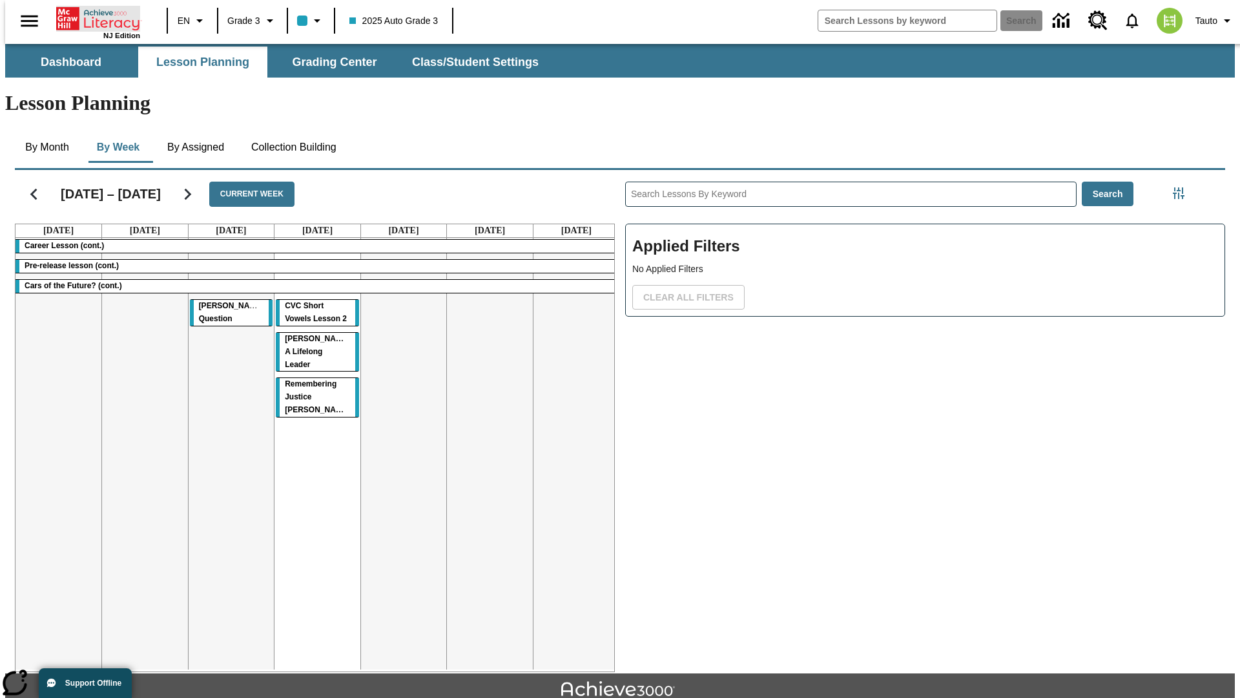
click at [93, 17] on icon "Home" at bounding box center [99, 19] width 86 height 26
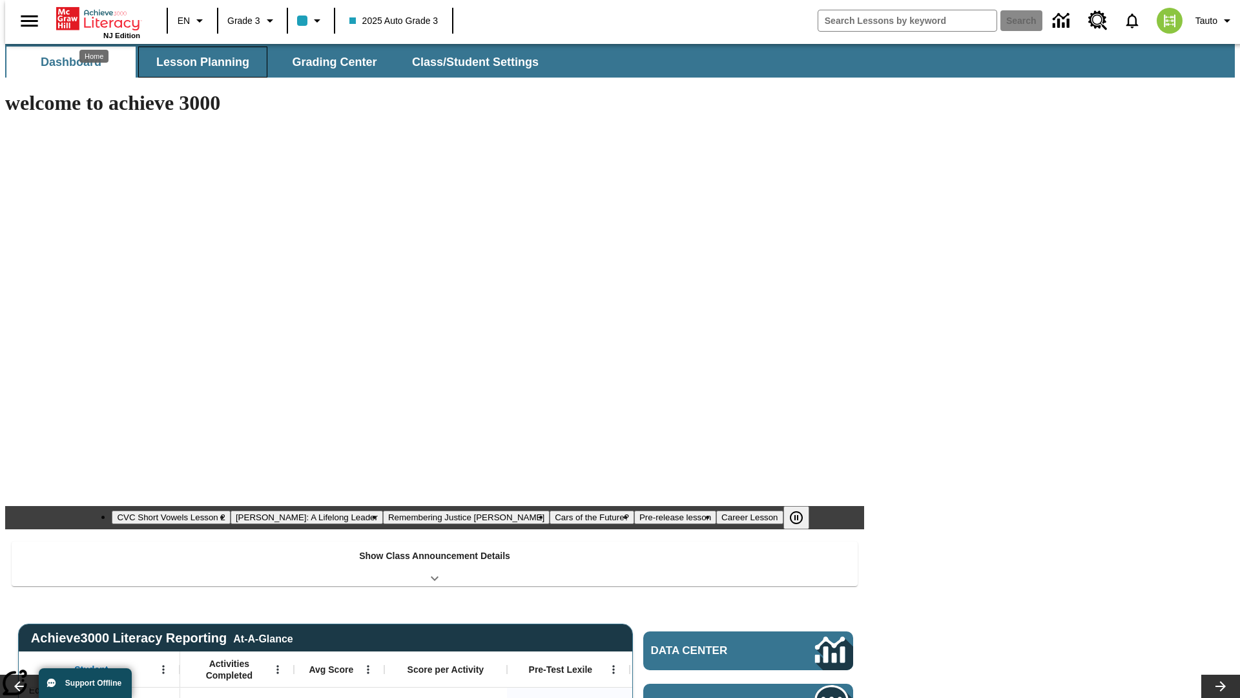
click at [198, 62] on button "Lesson Planning" at bounding box center [202, 62] width 129 height 31
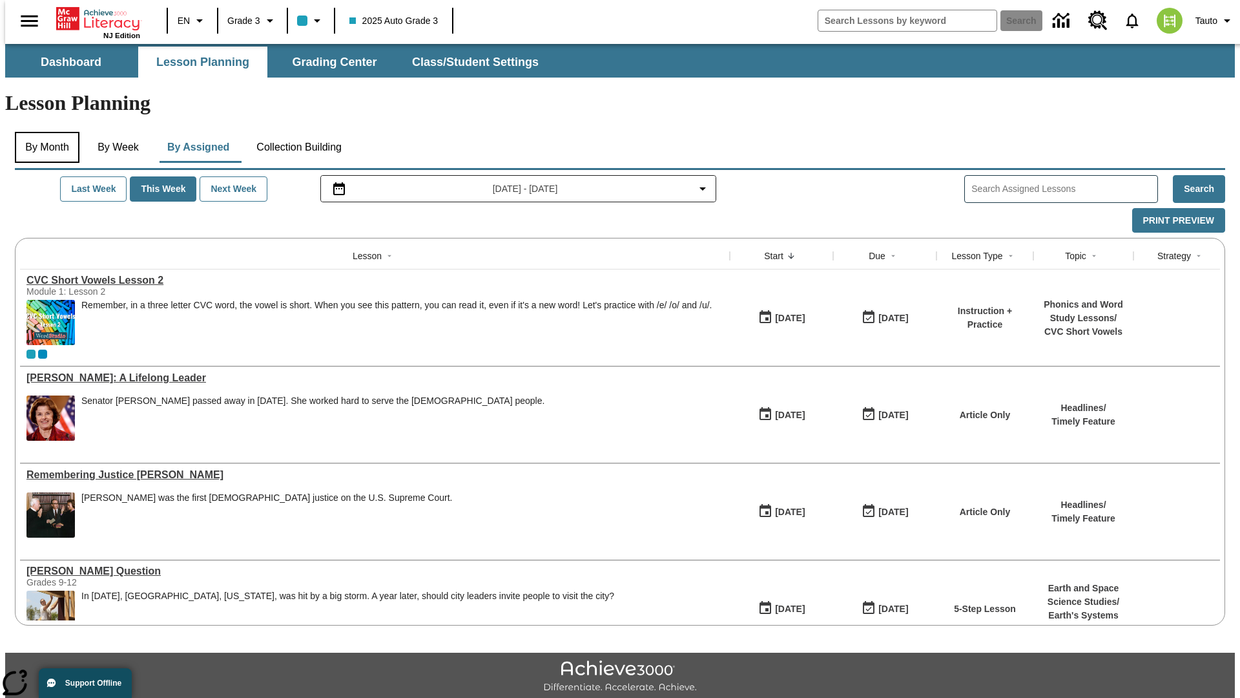
click at [43, 132] on button "By Month" at bounding box center [47, 147] width 65 height 31
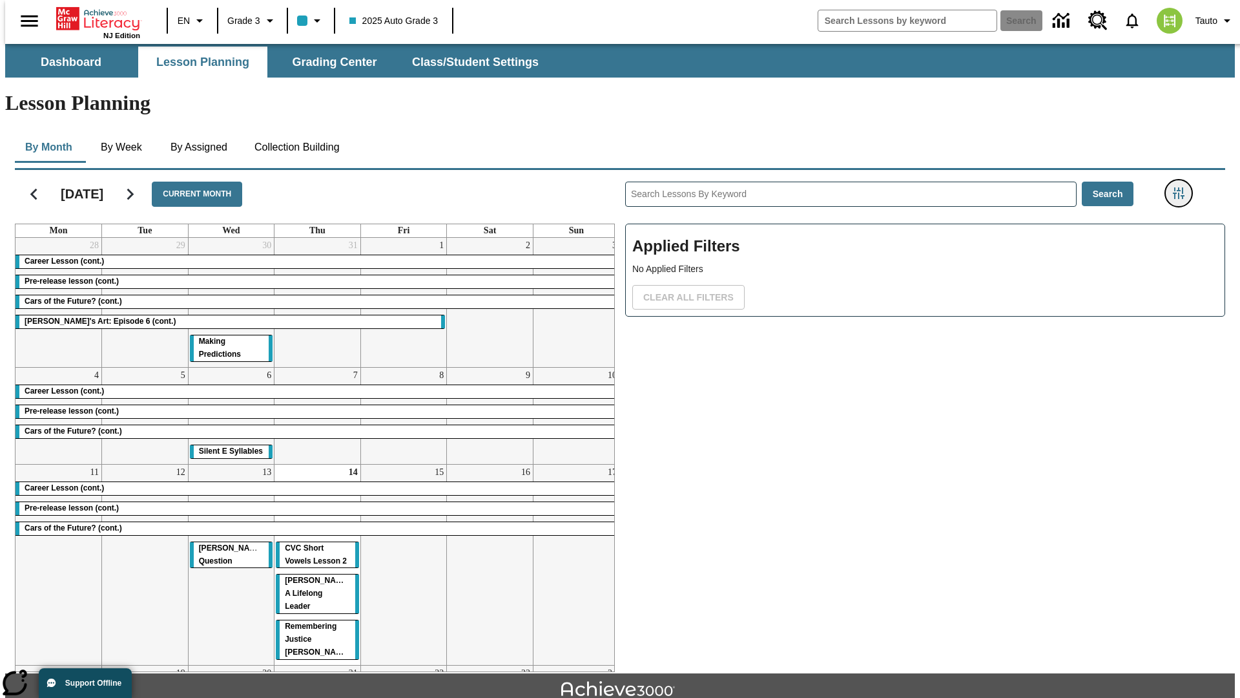
click at [1183, 187] on icon "Filters Side menu" at bounding box center [1179, 193] width 12 height 12
